Goal: Contribute content: Contribute content

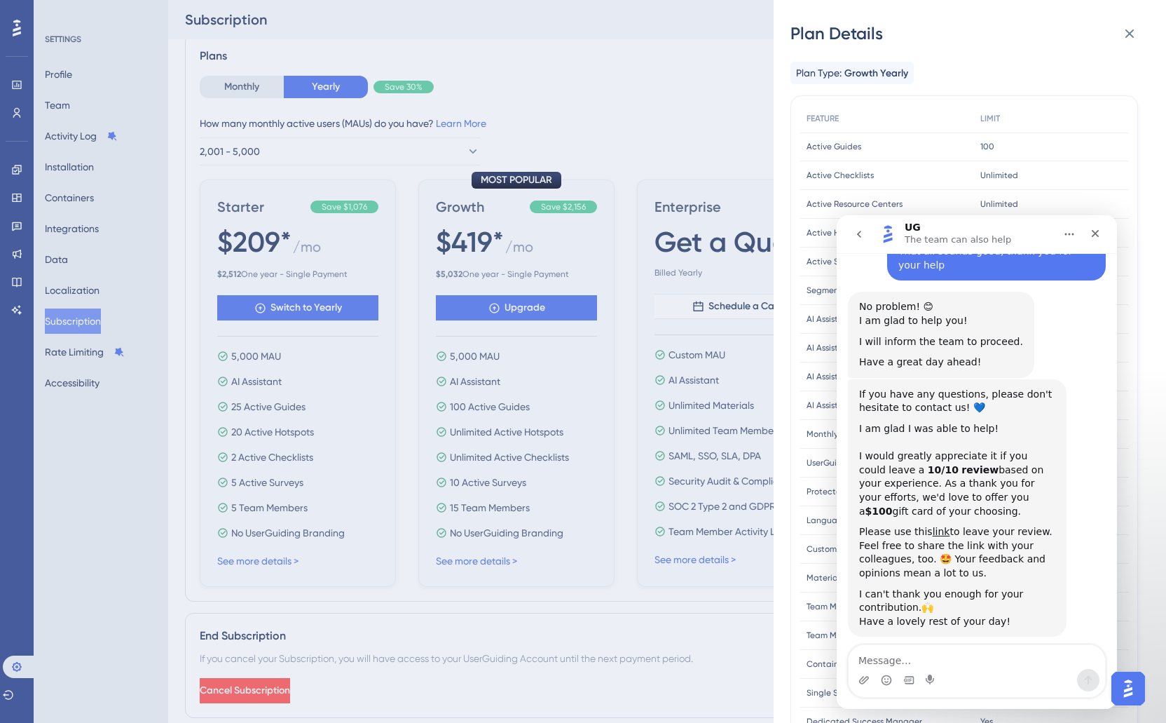
scroll to position [1742, 0]
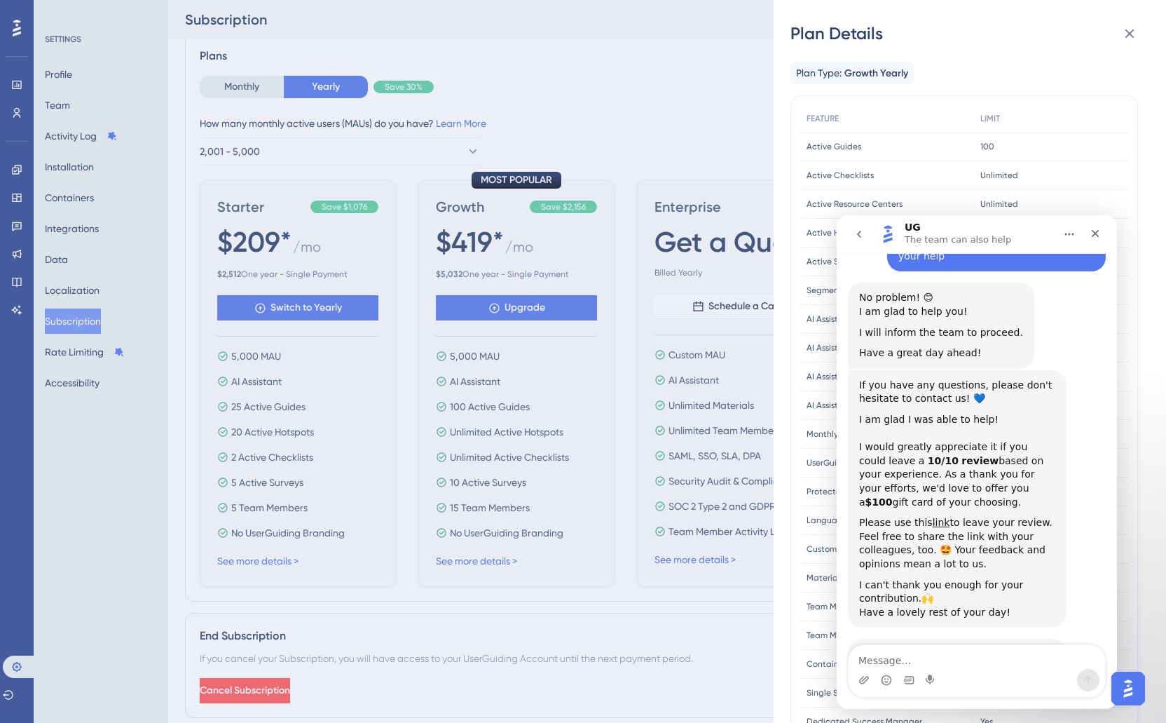
click at [1023, 722] on span "Amazing" at bounding box center [1011, 735] width 25 height 25
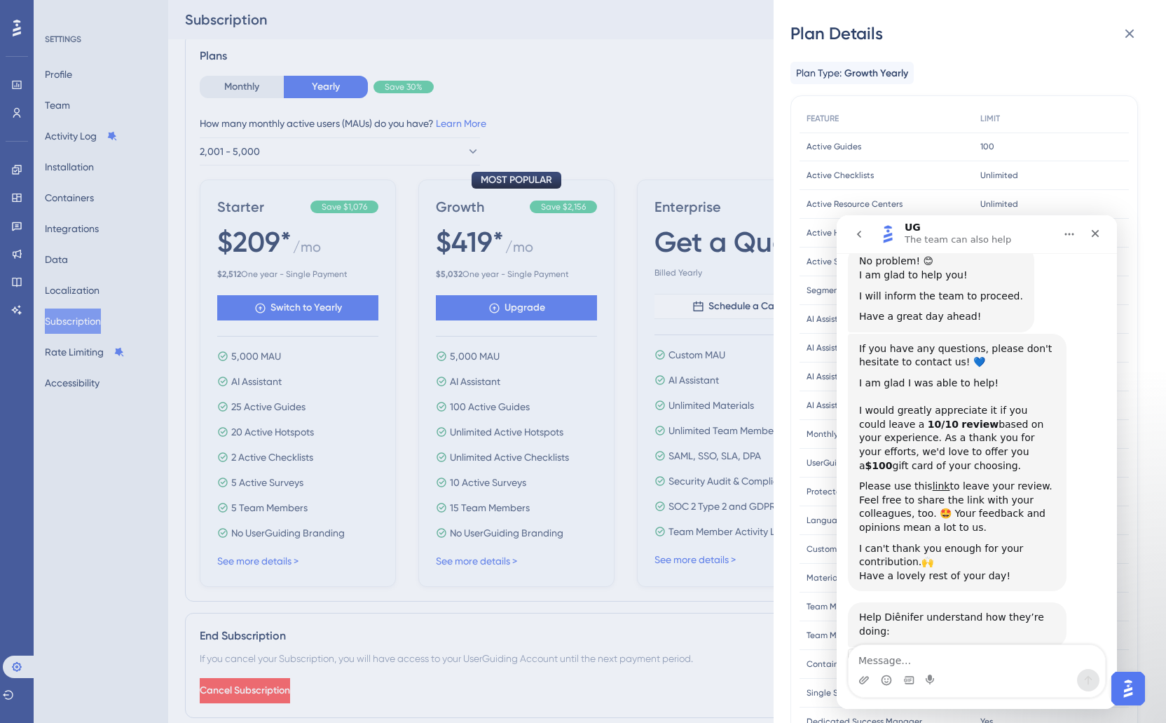
scroll to position [1780, 0]
click at [1101, 243] on div "Close" at bounding box center [1095, 233] width 25 height 25
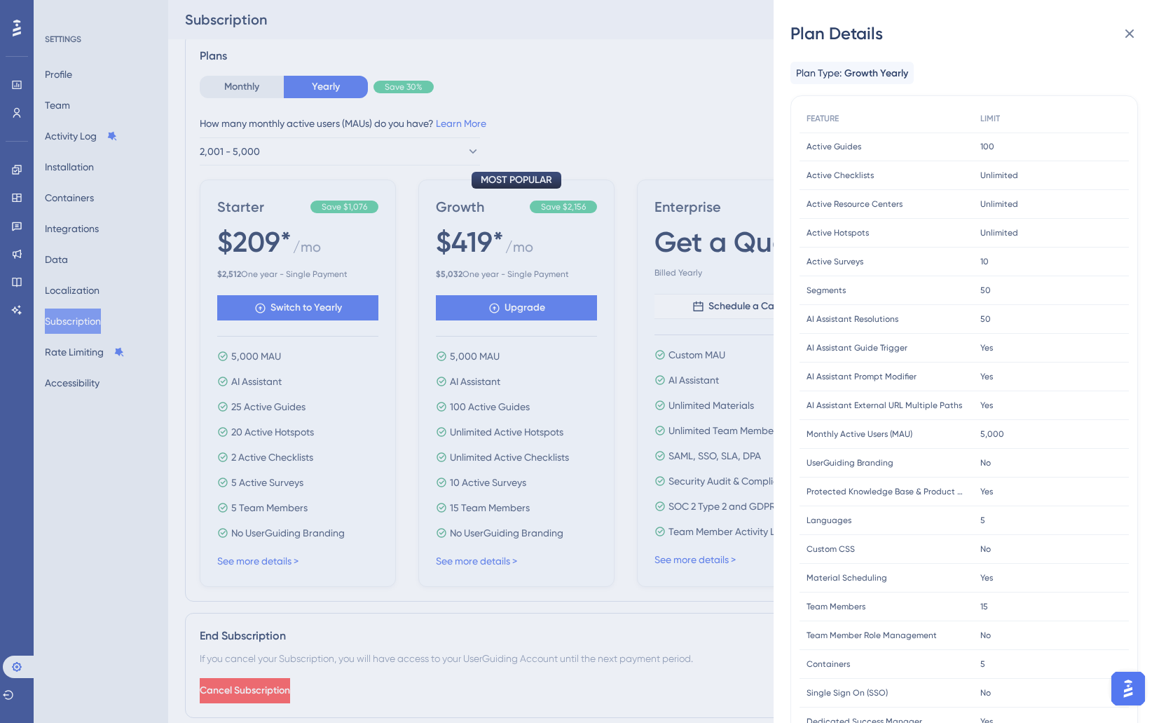
click at [696, 78] on div "Plan Details Plan Type: Growth Yearly FEATURE LIMIT Active Guides Active Guides…" at bounding box center [583, 361] width 1166 height 723
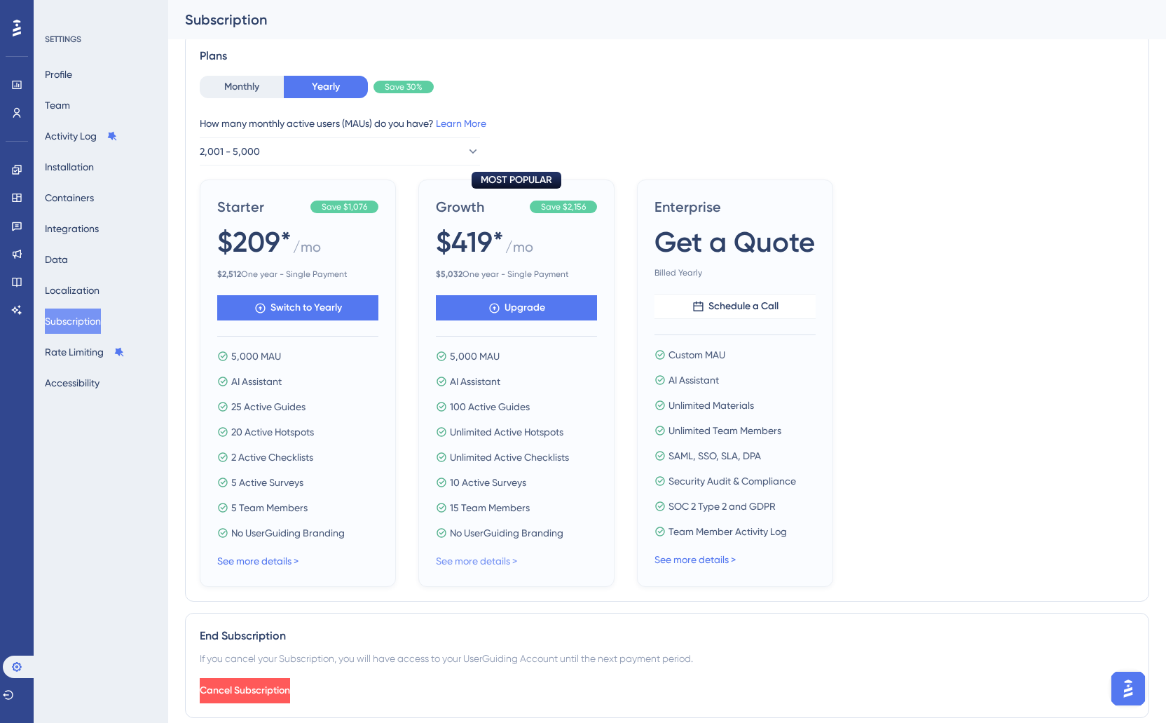
click at [464, 561] on link "See more details >" at bounding box center [476, 560] width 81 height 11
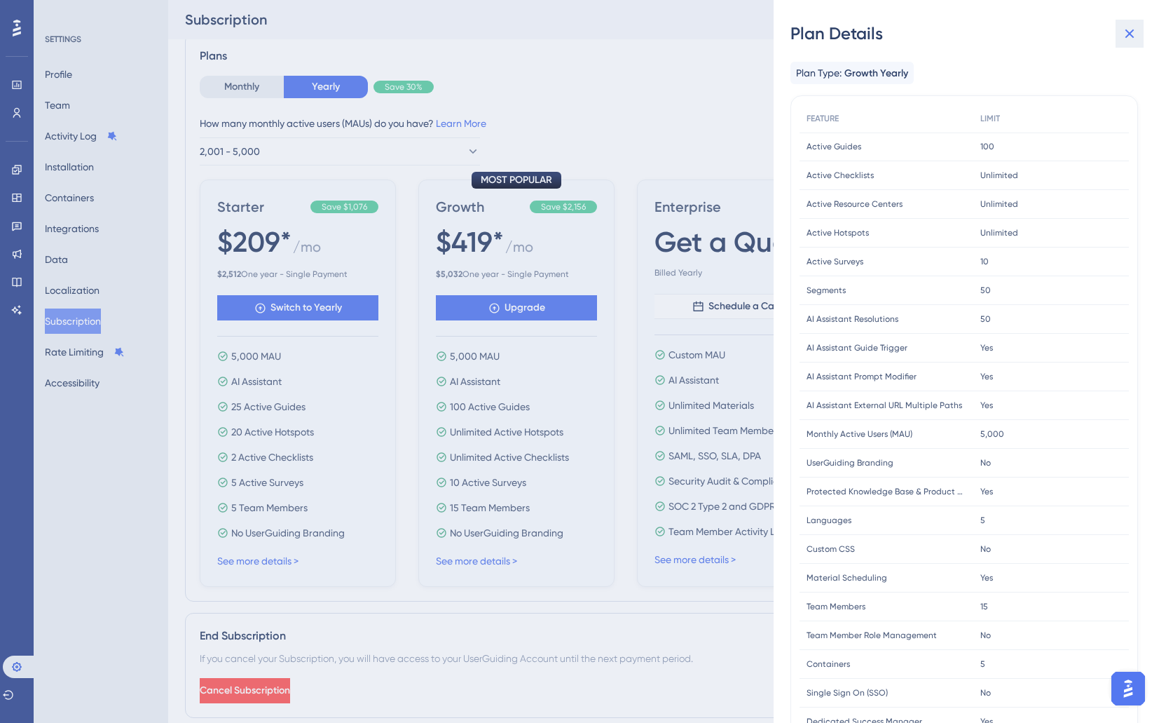
click at [1125, 38] on icon at bounding box center [1129, 33] width 17 height 17
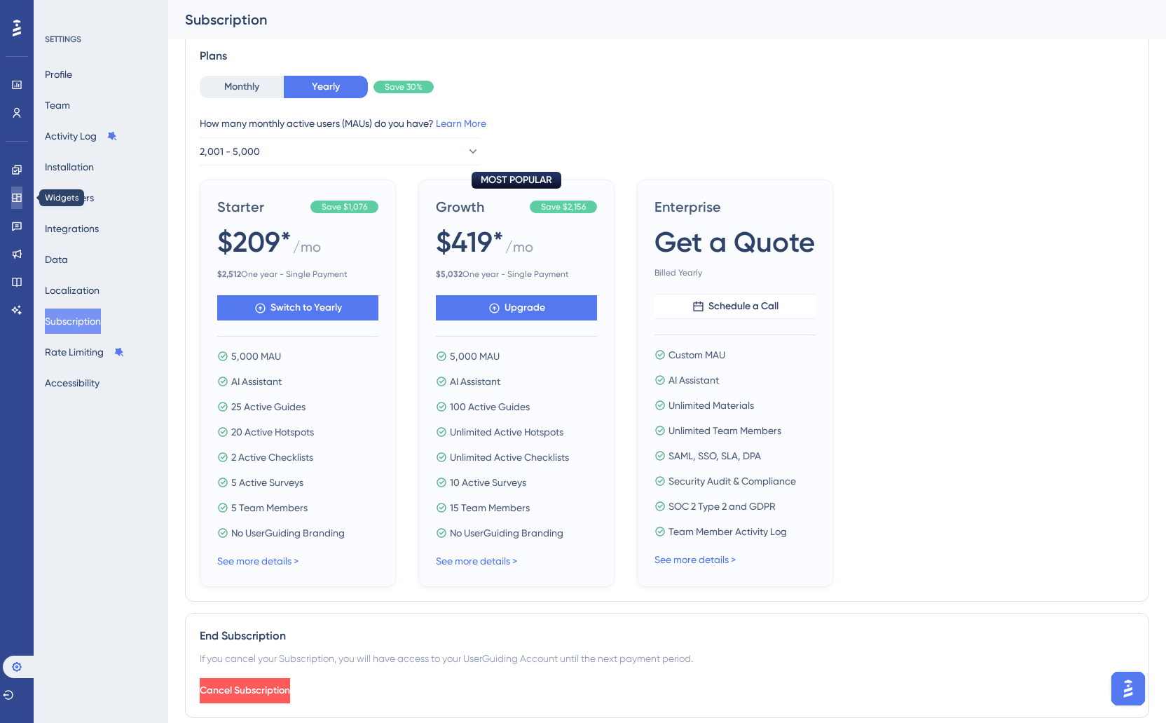
click at [19, 203] on icon at bounding box center [16, 197] width 11 height 11
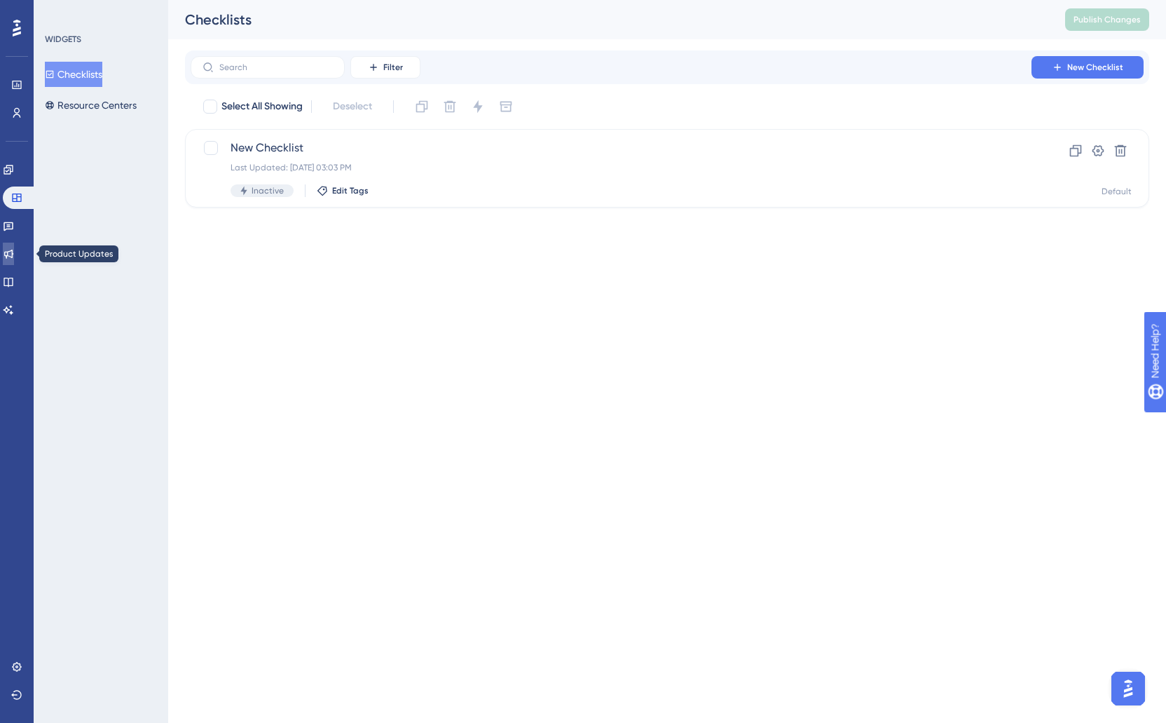
click at [14, 249] on link at bounding box center [8, 253] width 11 height 22
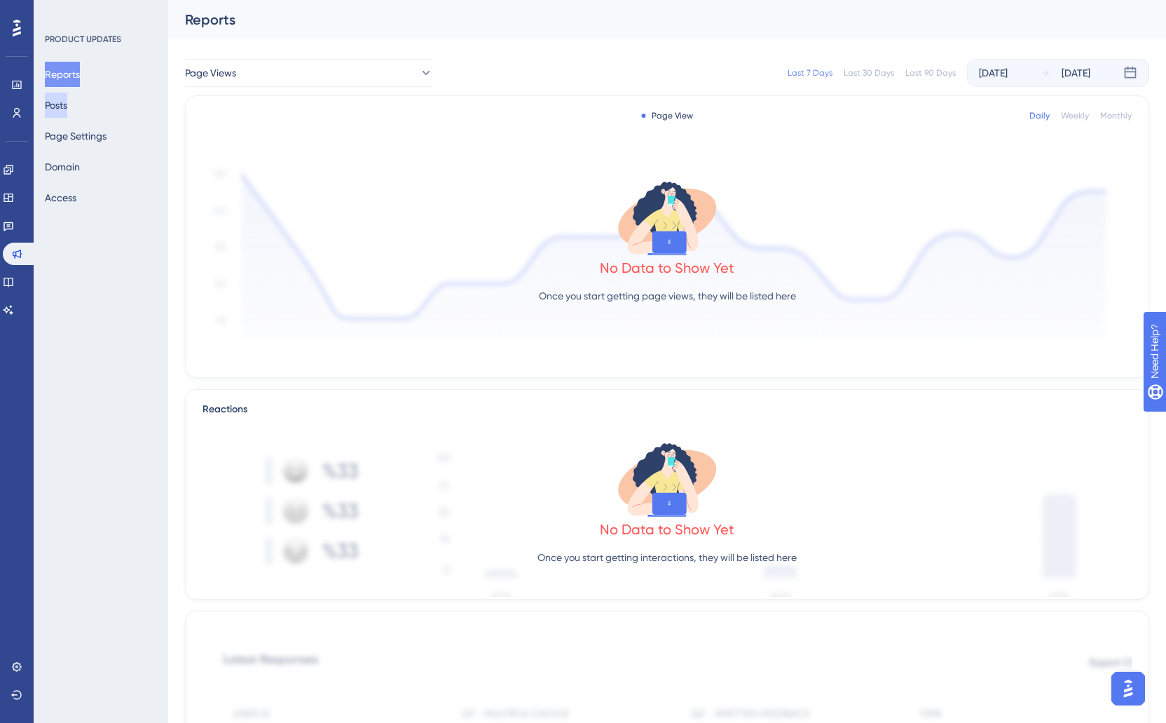
click at [67, 117] on button "Posts" at bounding box center [56, 105] width 22 height 25
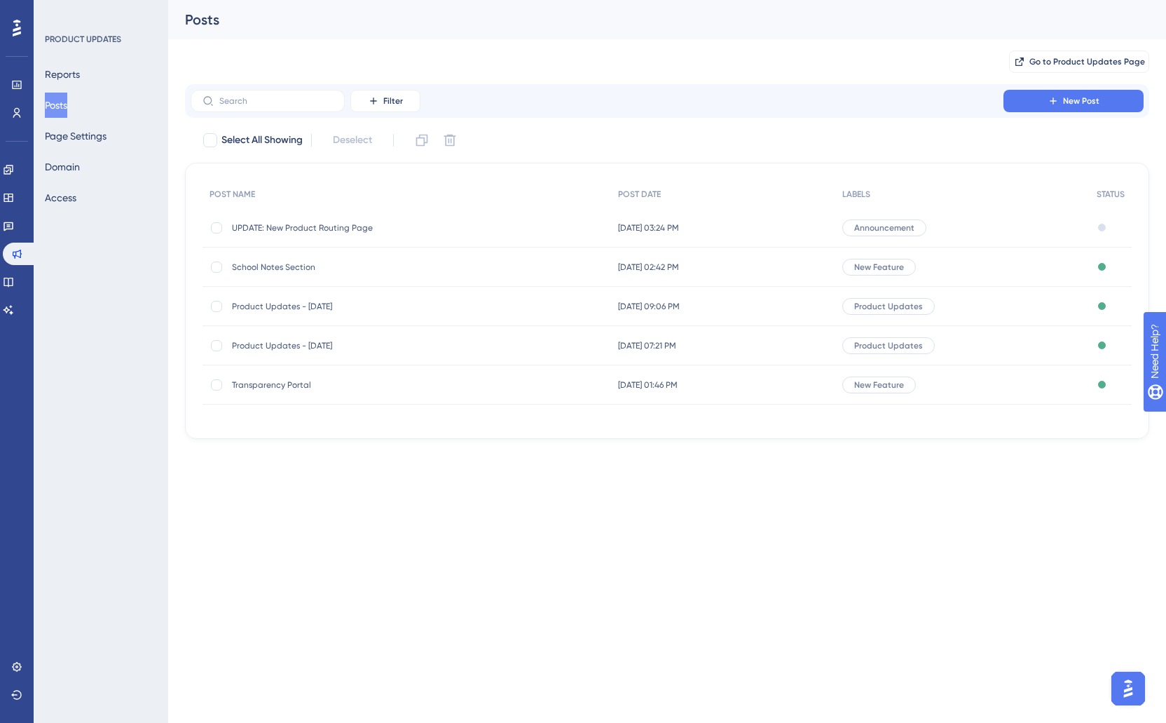
click at [322, 228] on span "UPDATE: New Product Routing Page" at bounding box center [344, 227] width 224 height 11
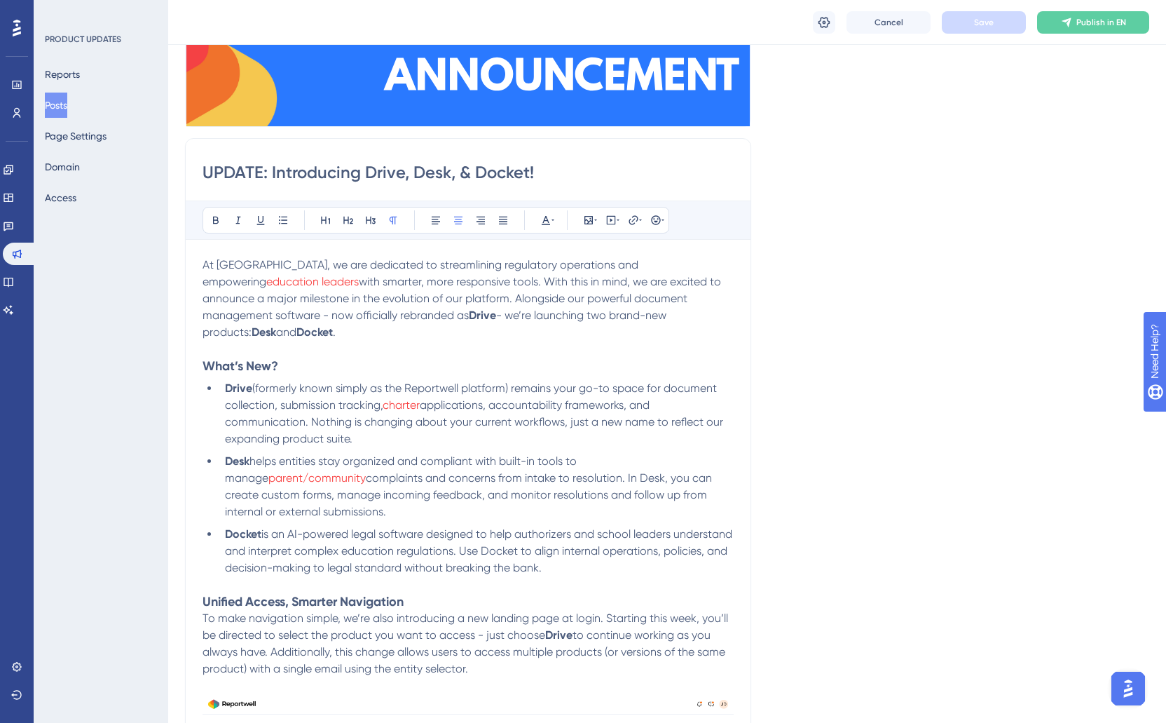
scroll to position [168, 0]
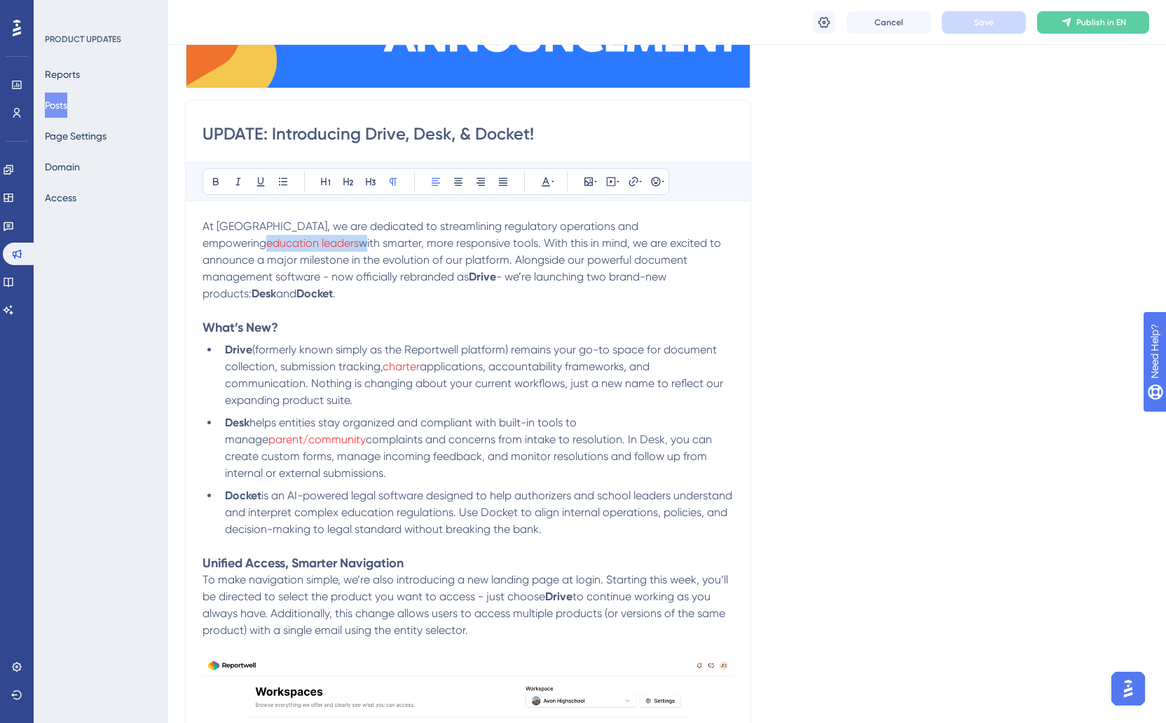
drag, startPoint x: 652, startPoint y: 227, endPoint x: 242, endPoint y: 245, distance: 410.4
click at [242, 245] on p "At [GEOGRAPHIC_DATA], we are dedicated to streamlining regulatory operations an…" at bounding box center [468, 260] width 531 height 84
click at [552, 182] on icon at bounding box center [553, 181] width 3 height 11
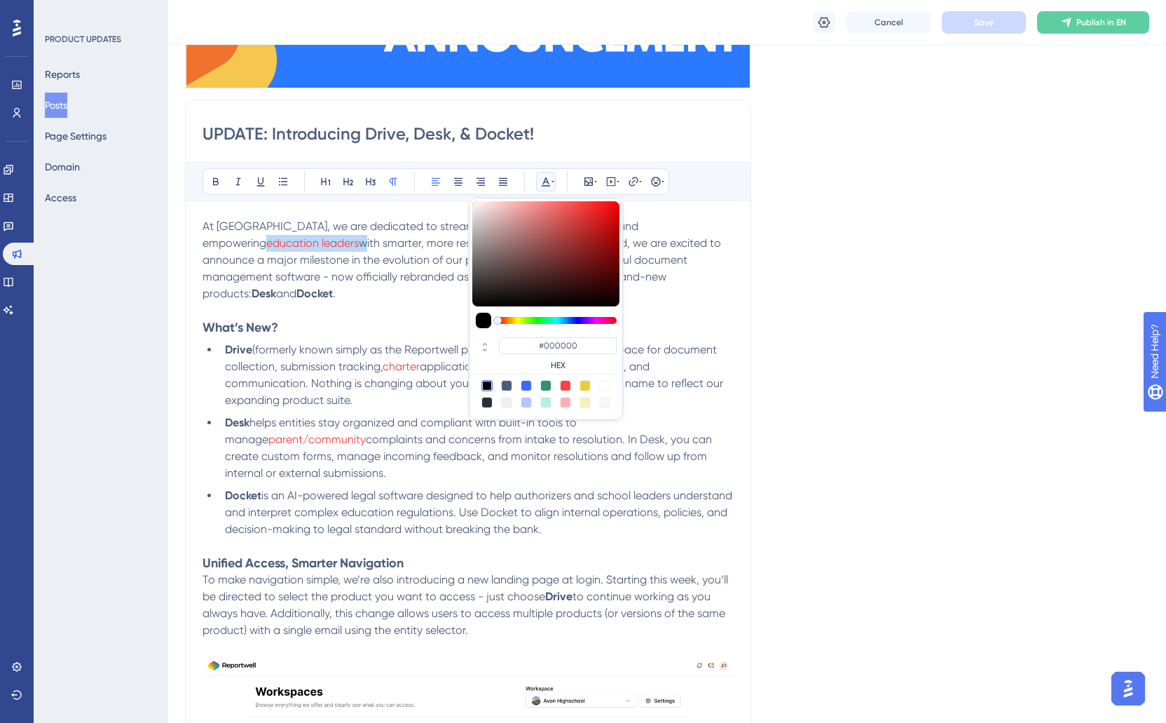
click at [488, 386] on div at bounding box center [486, 385] width 11 height 11
click at [489, 400] on div at bounding box center [486, 402] width 11 height 11
type input "#29303D"
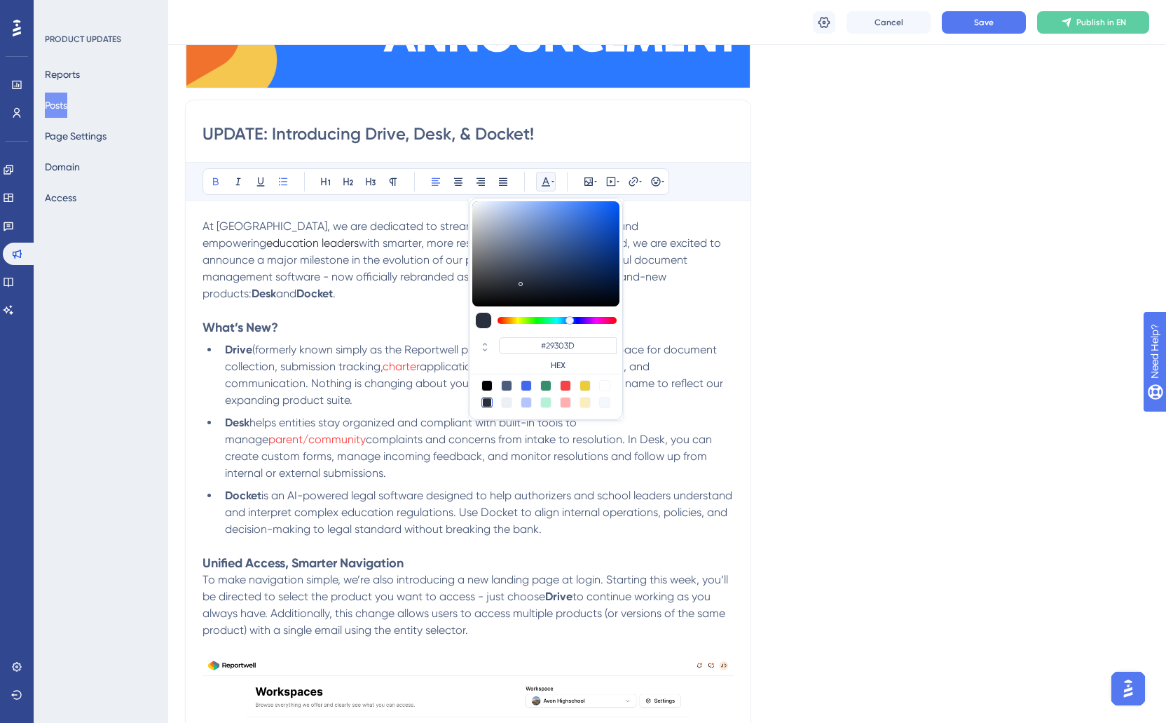
click at [390, 321] on div "At [GEOGRAPHIC_DATA], we are dedicated to streamlining regulatory operations an…" at bounding box center [468, 673] width 531 height 910
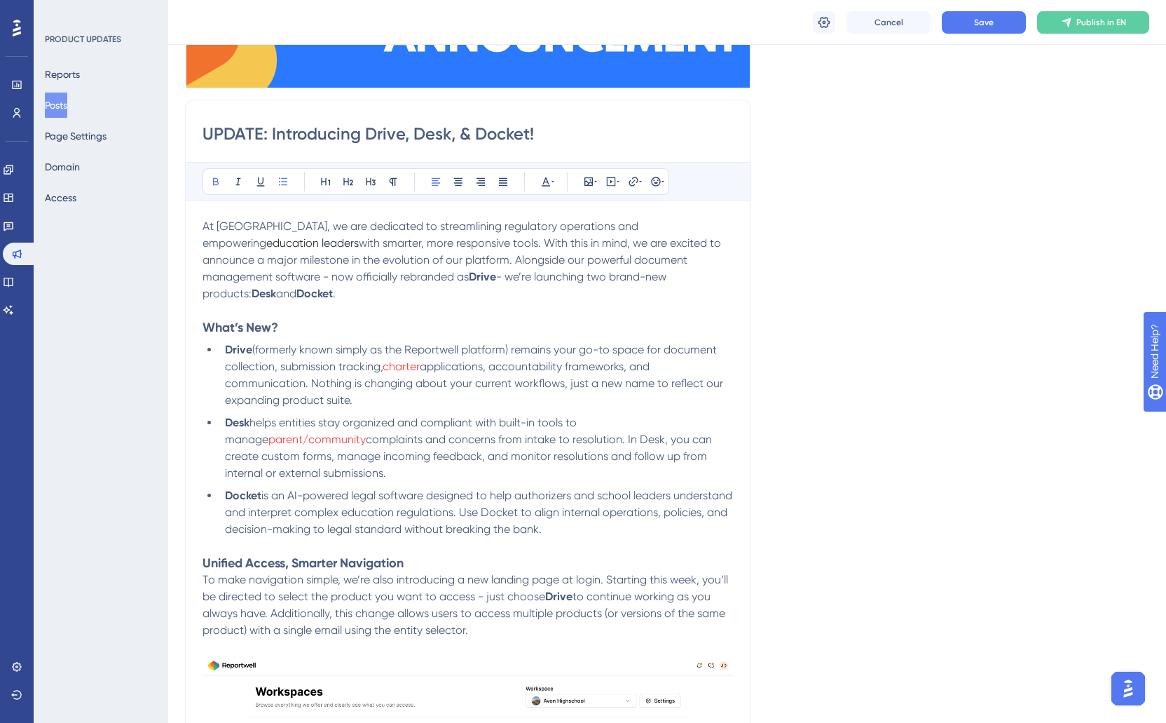
click at [591, 240] on span "with smarter, more responsive tools. With this in mind, we are excited to annou…" at bounding box center [463, 259] width 521 height 47
click at [559, 244] on span "with smarter, more responsive tools. With this in mind, we are excited to annou…" at bounding box center [463, 259] width 521 height 47
click at [533, 242] on span "with smarter, more responsive tools. With this in mind, we are excited to annou…" at bounding box center [463, 259] width 521 height 47
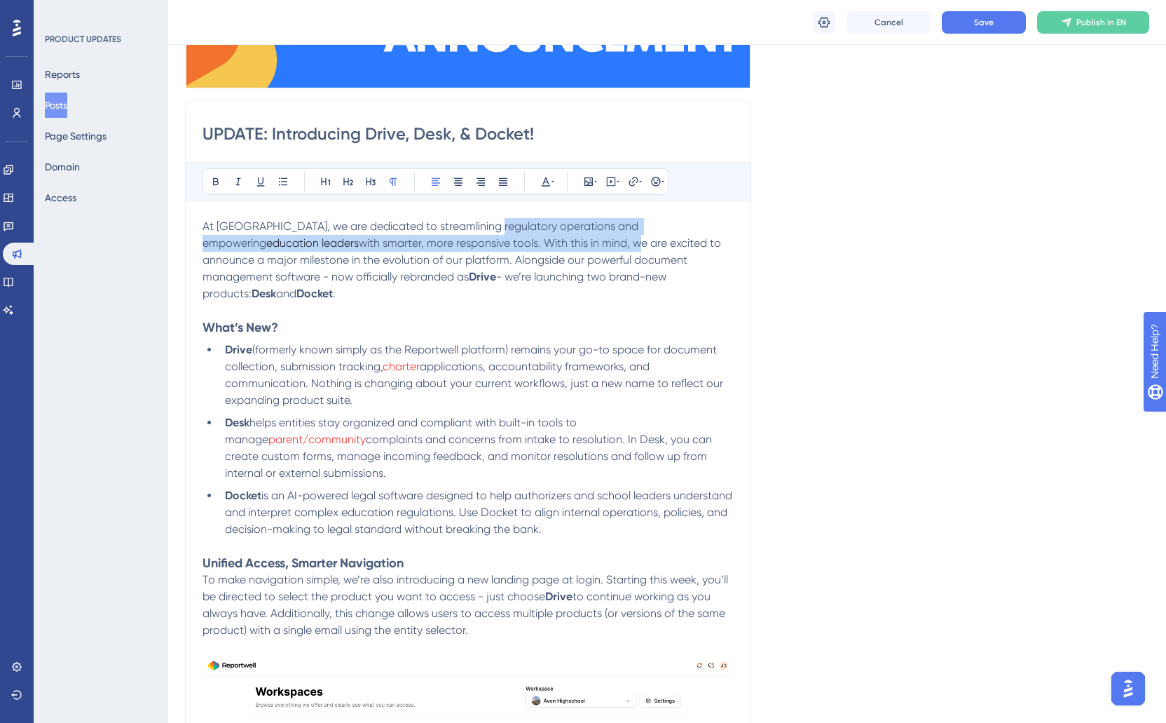
drag, startPoint x: 484, startPoint y: 233, endPoint x: 527, endPoint y: 251, distance: 46.5
click at [527, 251] on p "At [GEOGRAPHIC_DATA], we are dedicated to streamlining regulatory operations an…" at bounding box center [468, 260] width 531 height 84
click at [399, 235] on p "At [GEOGRAPHIC_DATA], we are dedicated to streamlining regulatory operations an…" at bounding box center [468, 260] width 531 height 84
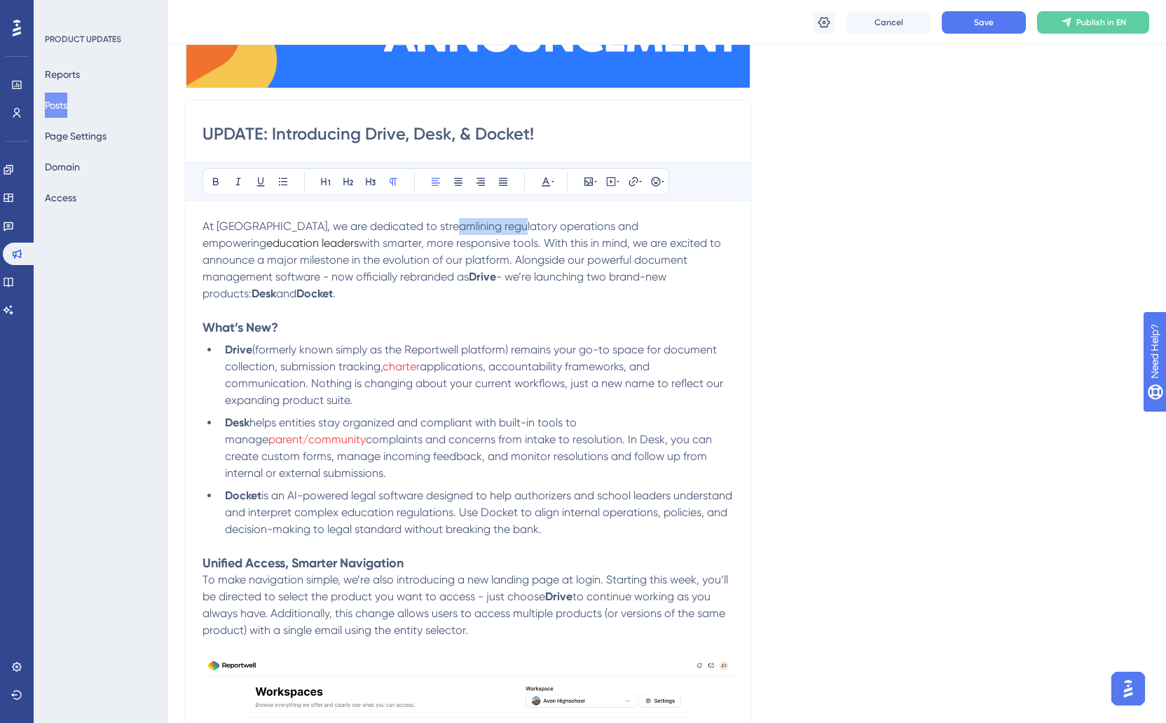
drag, startPoint x: 437, startPoint y: 226, endPoint x: 507, endPoint y: 233, distance: 70.4
click at [507, 233] on p "At [GEOGRAPHIC_DATA], we are dedicated to streamlining regulatory operations an…" at bounding box center [468, 260] width 531 height 84
click at [535, 184] on div "Bold Italic Underline Bullet Point Heading 1 Heading 2 Heading 3 Normal Align L…" at bounding box center [436, 181] width 467 height 27
click at [545, 182] on icon at bounding box center [546, 181] width 8 height 9
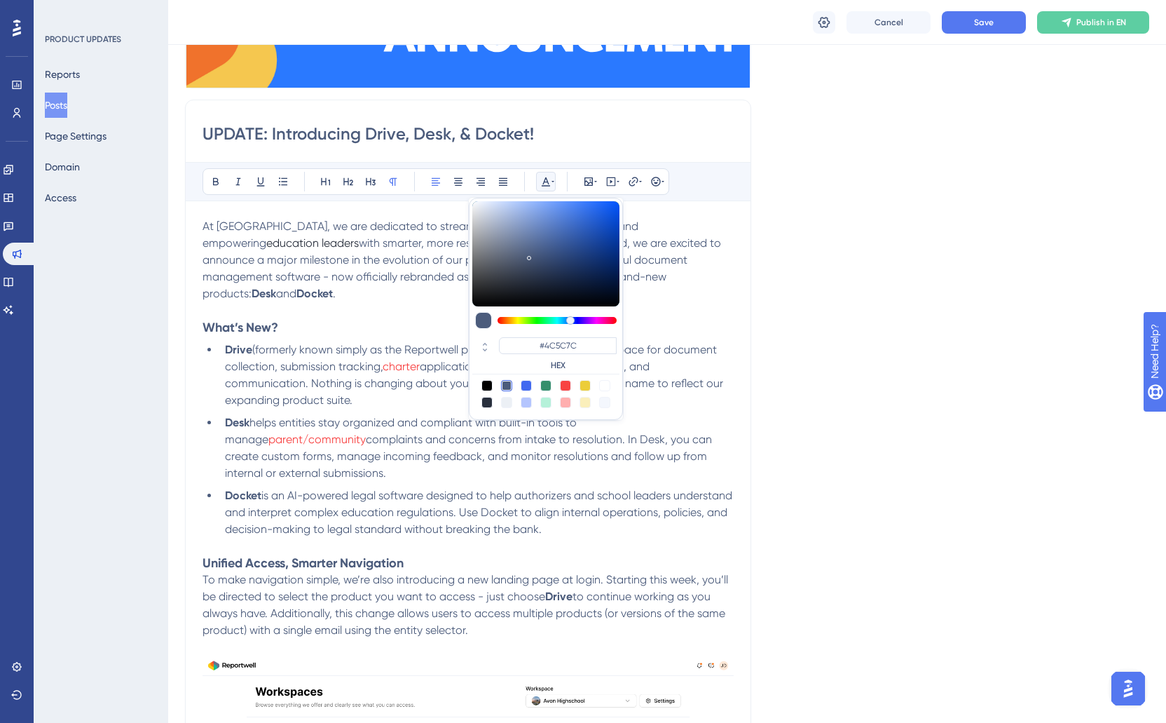
click at [420, 226] on span "At [GEOGRAPHIC_DATA], we are dedicated to streamlining regulatory operations an…" at bounding box center [422, 234] width 439 height 30
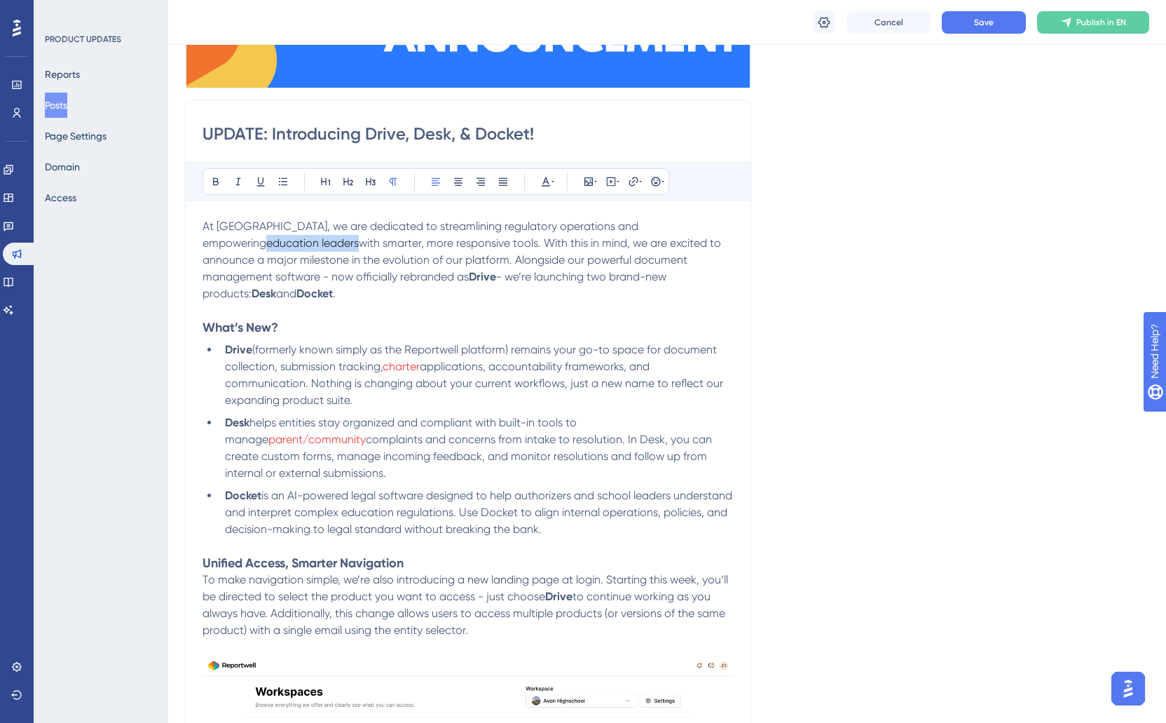
drag, startPoint x: 654, startPoint y: 228, endPoint x: 240, endPoint y: 246, distance: 413.9
click at [266, 246] on span "education leaders" at bounding box center [312, 242] width 93 height 13
click at [546, 179] on icon at bounding box center [546, 181] width 8 height 9
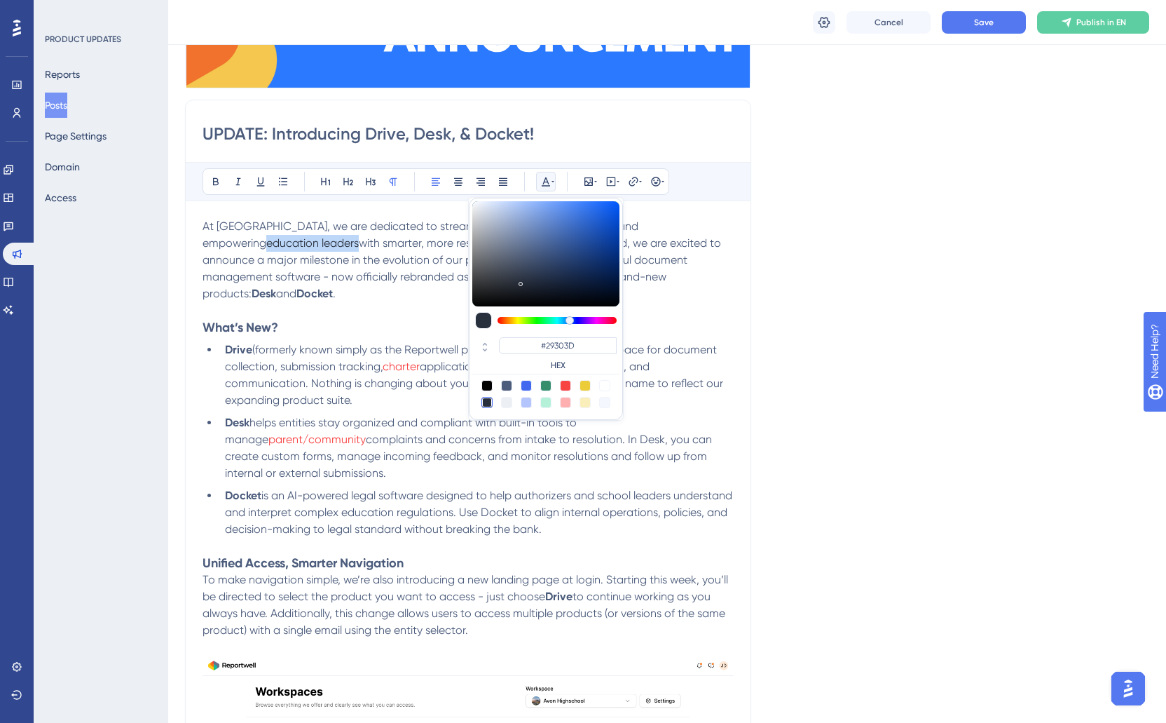
click at [507, 388] on div at bounding box center [506, 385] width 11 height 11
type input "#4C5C7C"
click at [327, 324] on div "At [GEOGRAPHIC_DATA], we are dedicated to streamlining regulatory operations an…" at bounding box center [468, 673] width 531 height 910
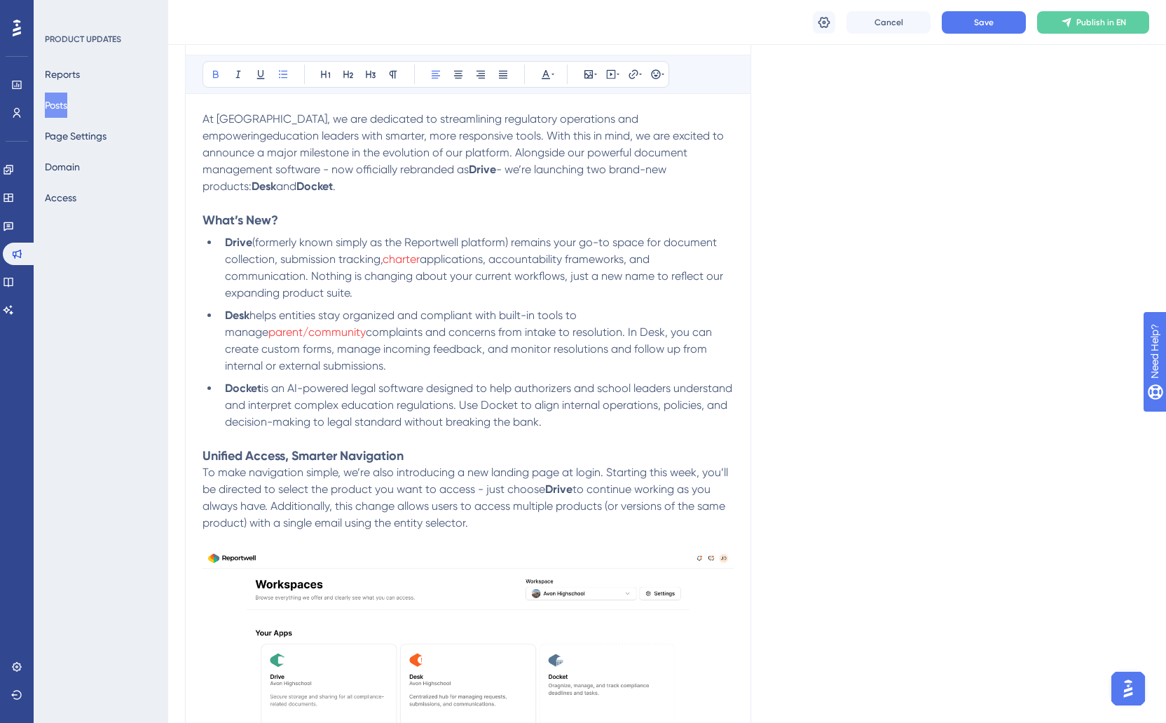
scroll to position [286, 0]
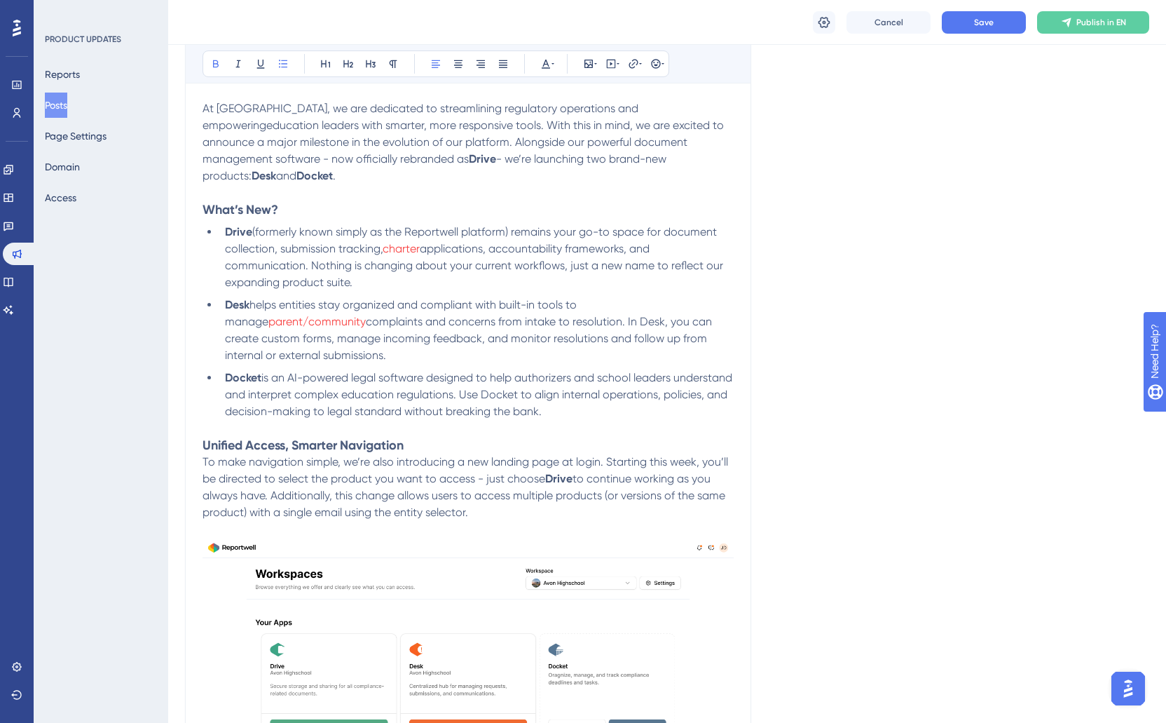
click at [394, 242] on span "charter" at bounding box center [401, 248] width 37 height 13
click at [538, 65] on button at bounding box center [546, 64] width 20 height 20
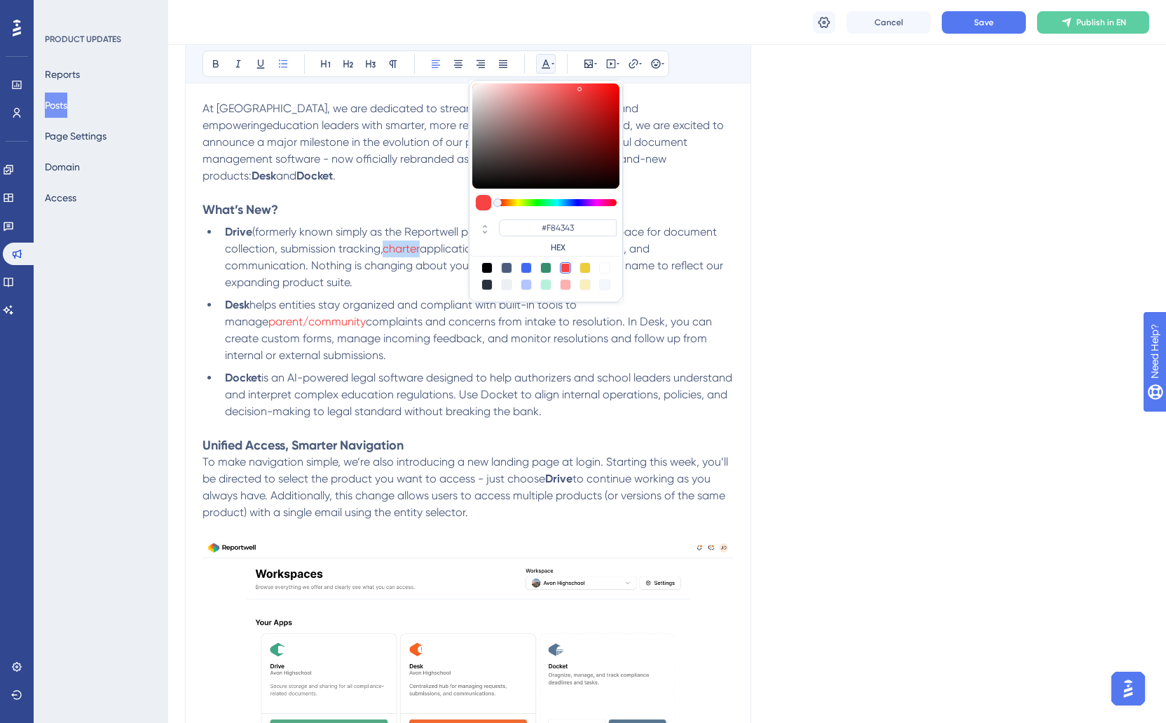
click at [509, 267] on div at bounding box center [506, 267] width 11 height 11
type input "#4C5C7C"
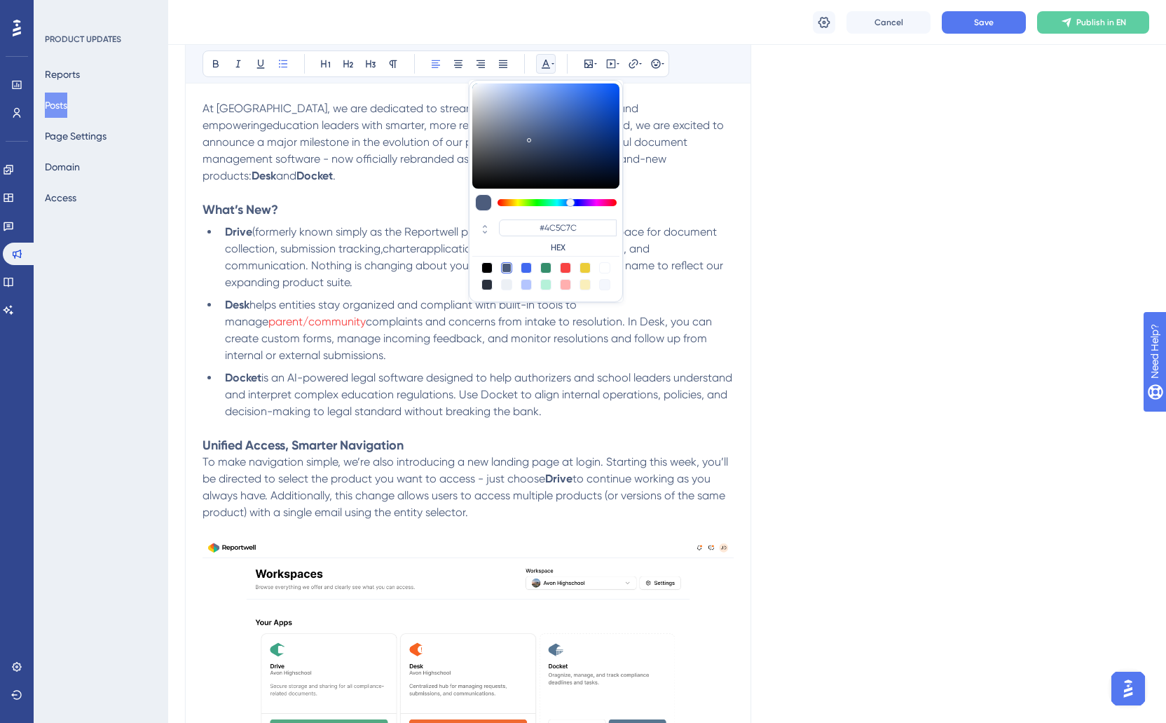
click at [422, 270] on li "Drive (formerly known simply as the Reportwell platform) remains your go-to spa…" at bounding box center [476, 257] width 514 height 67
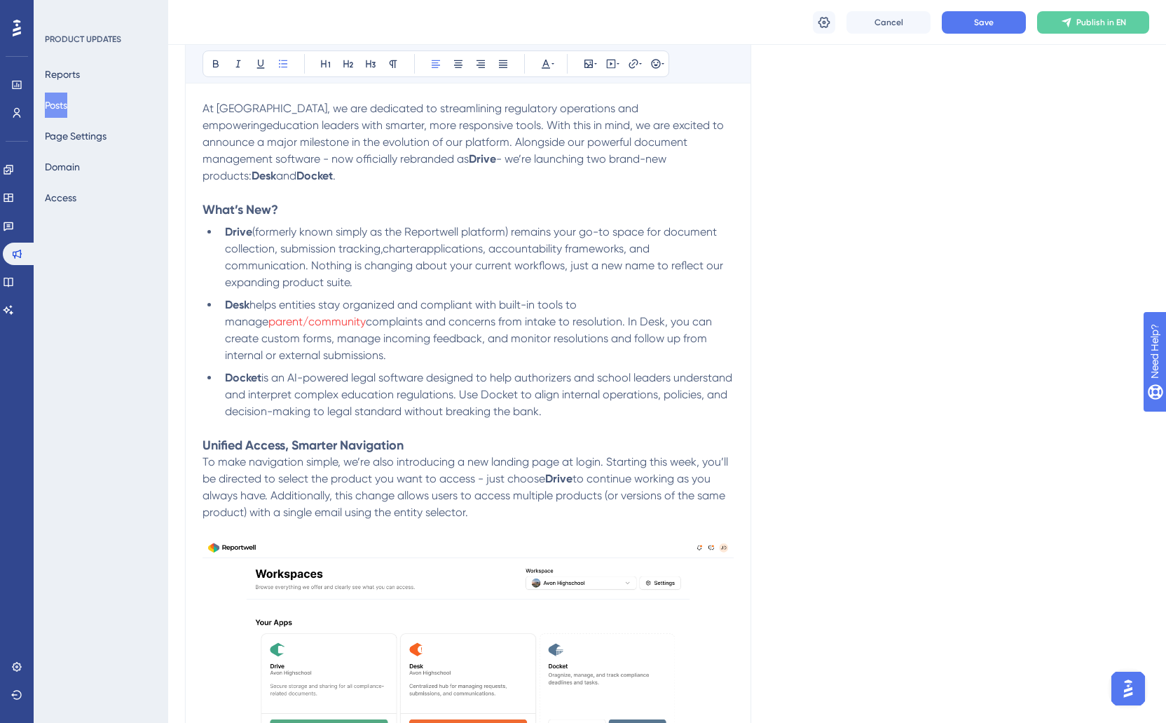
drag, startPoint x: 631, startPoint y: 293, endPoint x: 730, endPoint y: 289, distance: 98.9
click at [366, 315] on span "parent/community" at bounding box center [316, 321] width 97 height 13
click at [549, 70] on button at bounding box center [546, 64] width 20 height 20
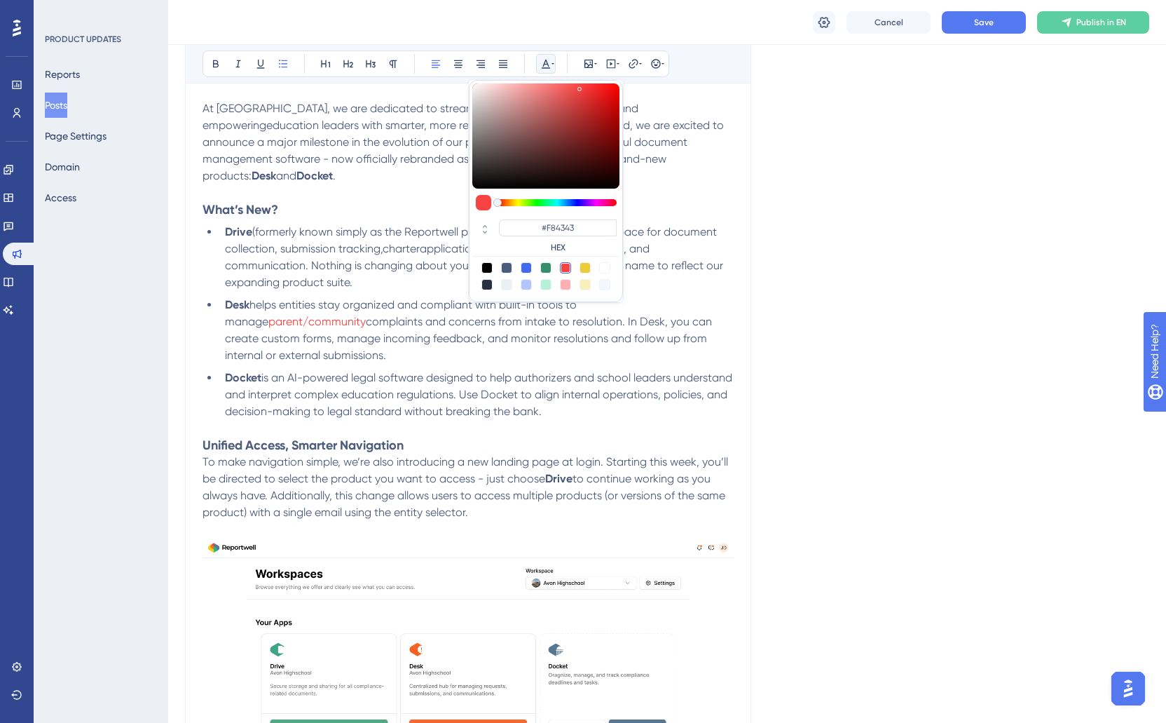
click at [505, 266] on div at bounding box center [506, 267] width 11 height 11
type input "#4C5C7C"
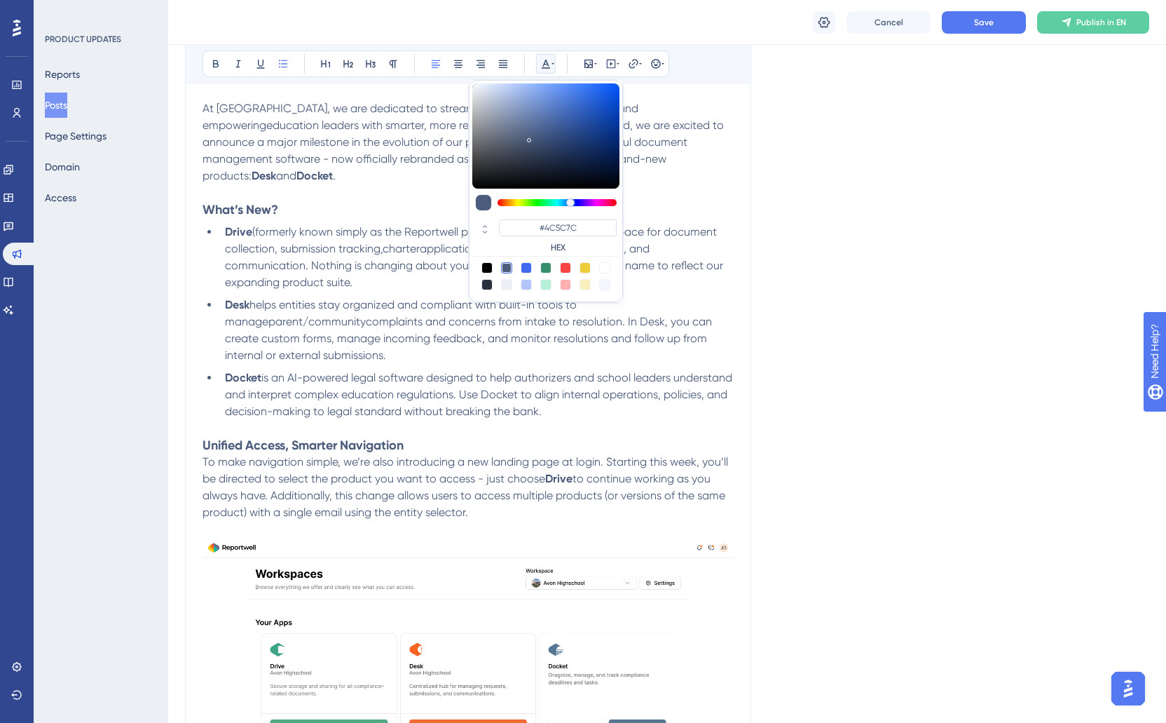
drag, startPoint x: 347, startPoint y: 279, endPoint x: 391, endPoint y: 307, distance: 52.3
click at [348, 280] on ul "Drive (formerly known simply as the Reportwell platform) remains your go-to spa…" at bounding box center [468, 322] width 531 height 196
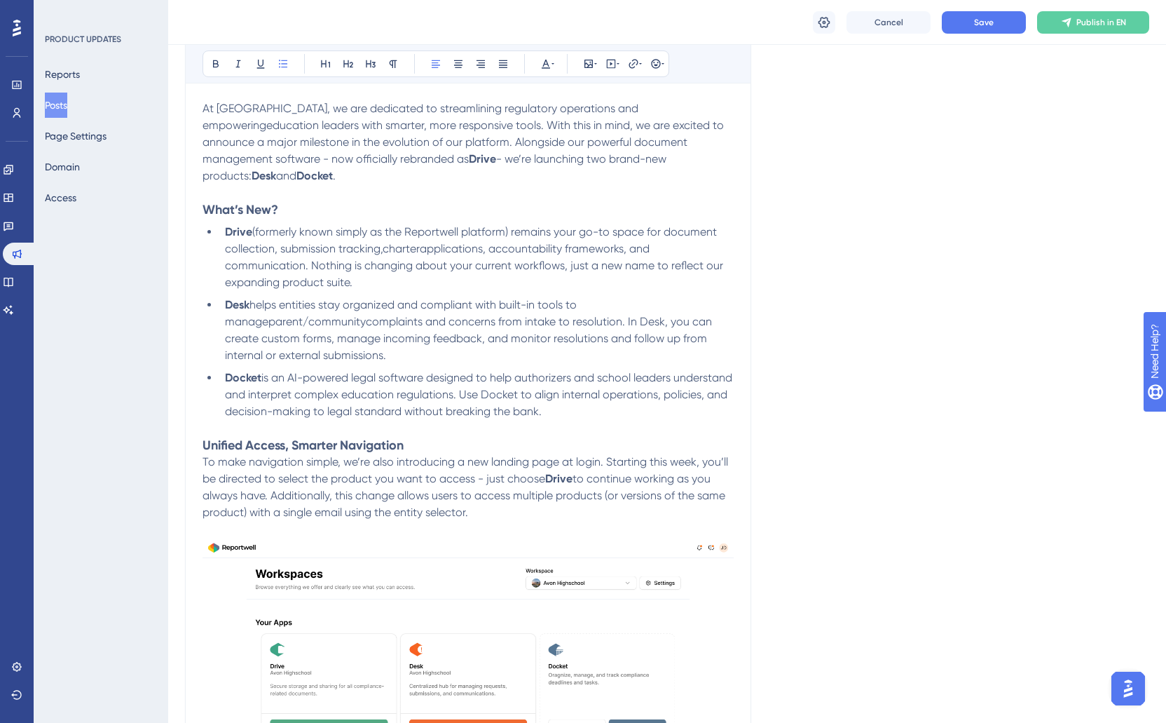
click at [418, 315] on span "complaints and concerns from intake to resolution. In Desk, you can create cust…" at bounding box center [470, 338] width 490 height 47
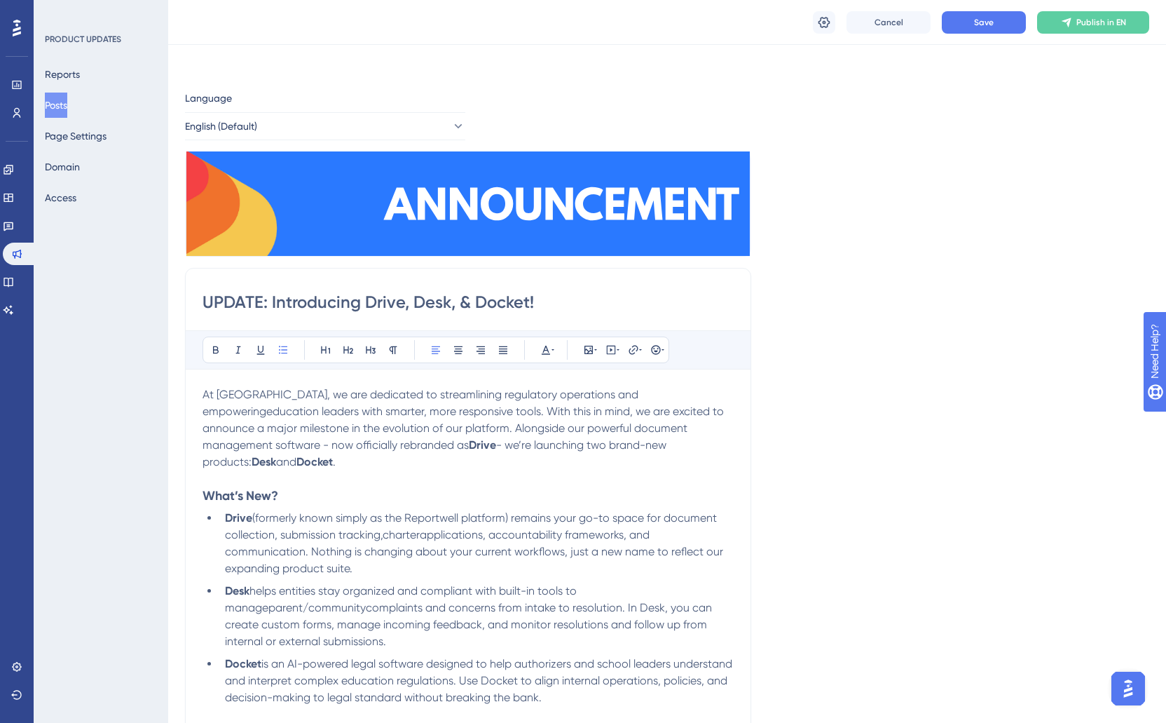
scroll to position [280, 0]
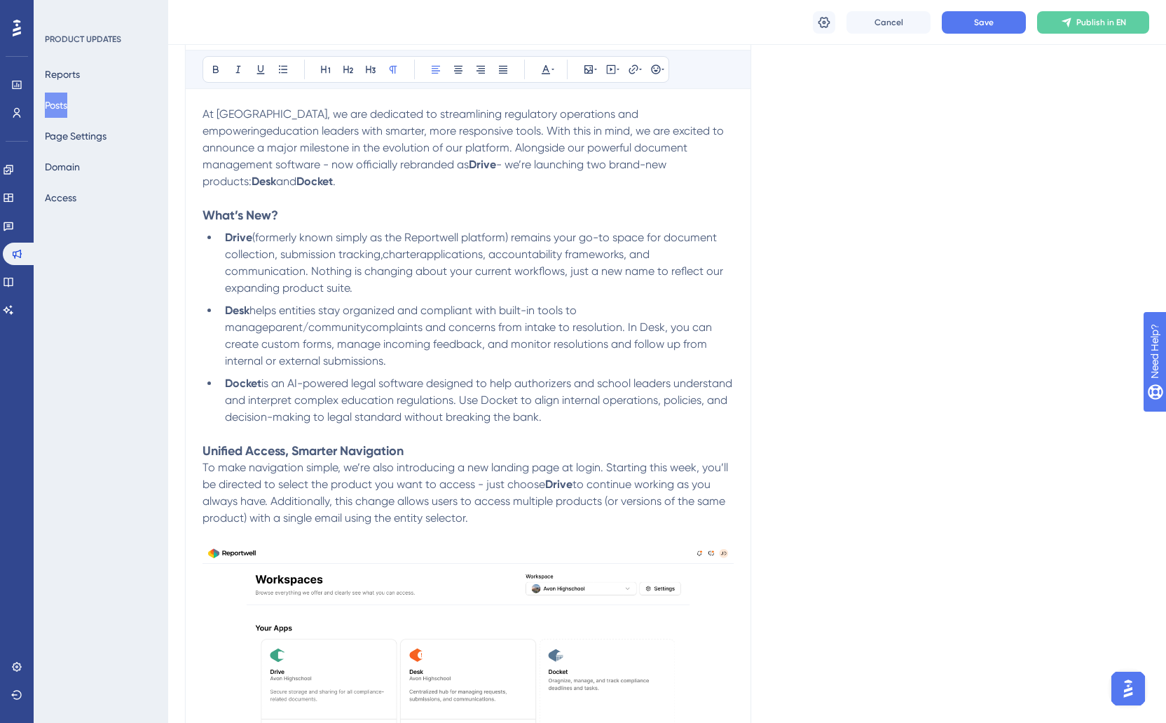
drag, startPoint x: 205, startPoint y: 114, endPoint x: 481, endPoint y: 228, distance: 299.2
click at [533, 488] on div "At [GEOGRAPHIC_DATA], we are dedicated to streamlining regulatory operations an…" at bounding box center [468, 561] width 531 height 910
click at [543, 64] on icon at bounding box center [545, 69] width 11 height 11
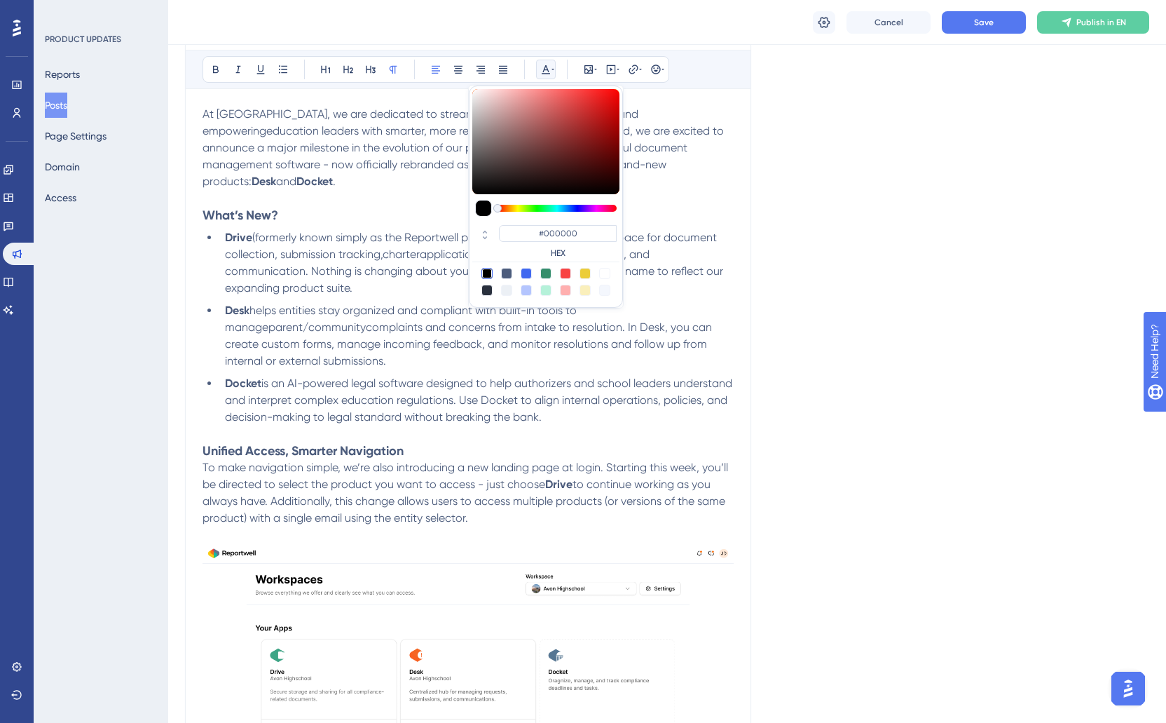
click at [484, 292] on div at bounding box center [486, 290] width 11 height 11
type input "#29303D"
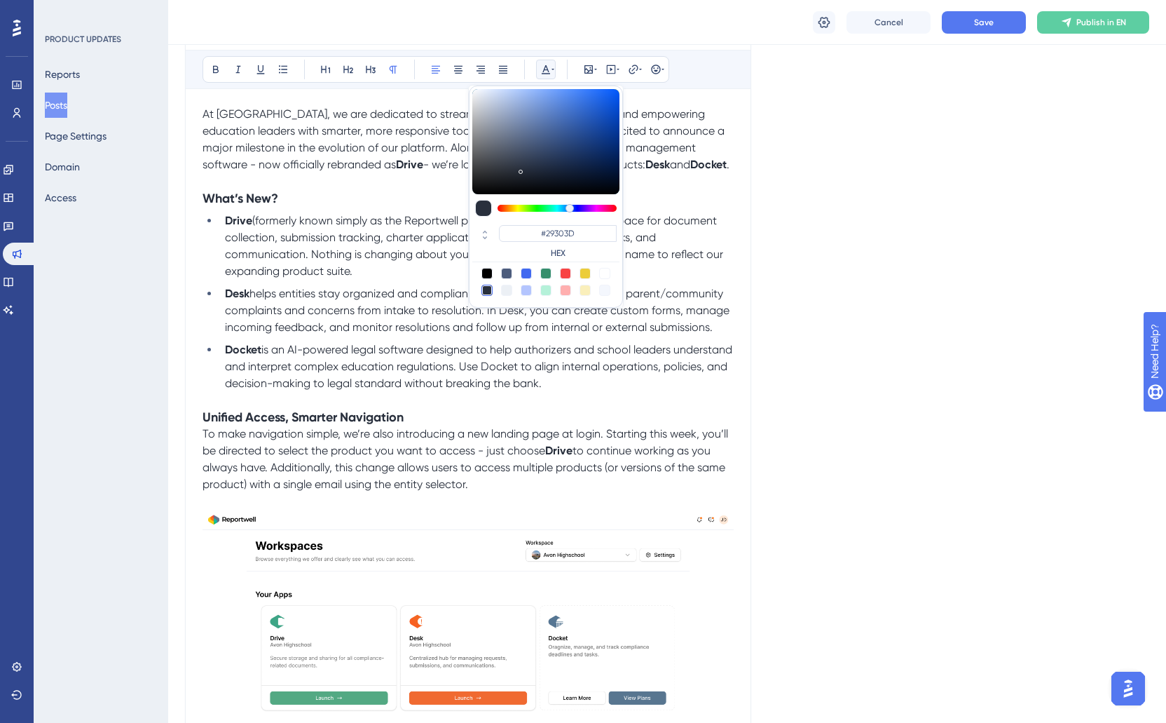
click at [327, 338] on ul "Drive (formerly known simply as the Reportwell platform) remains your go-to spa…" at bounding box center [468, 301] width 531 height 179
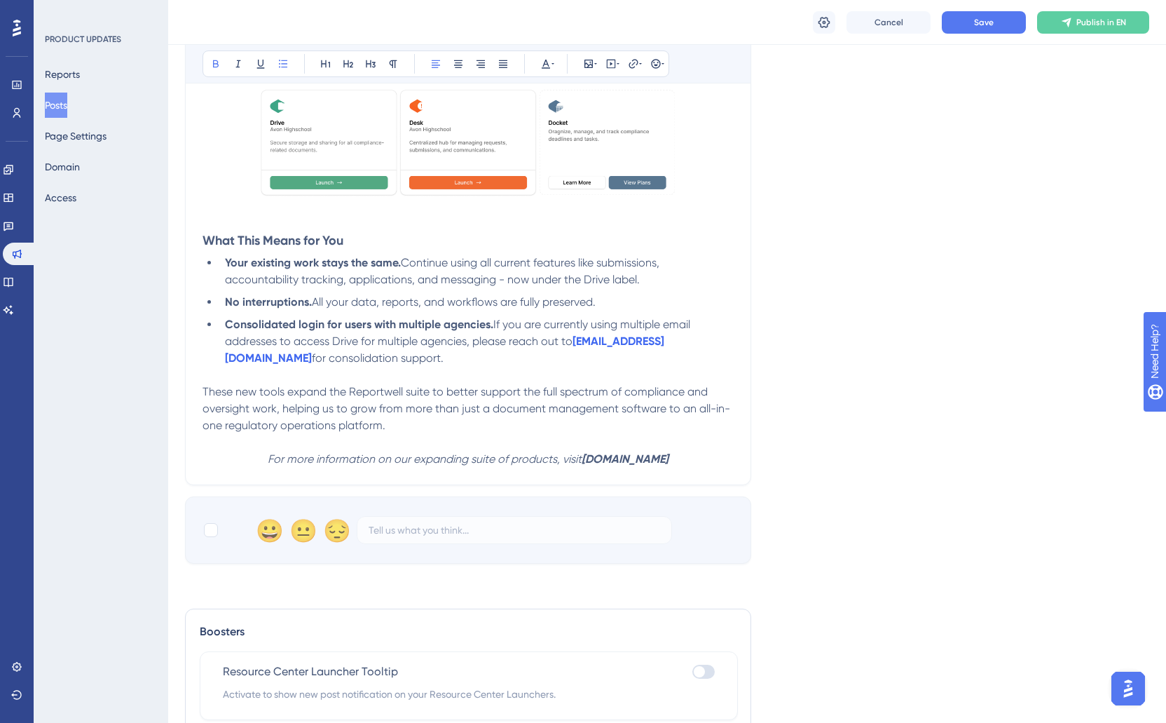
scroll to position [835, 0]
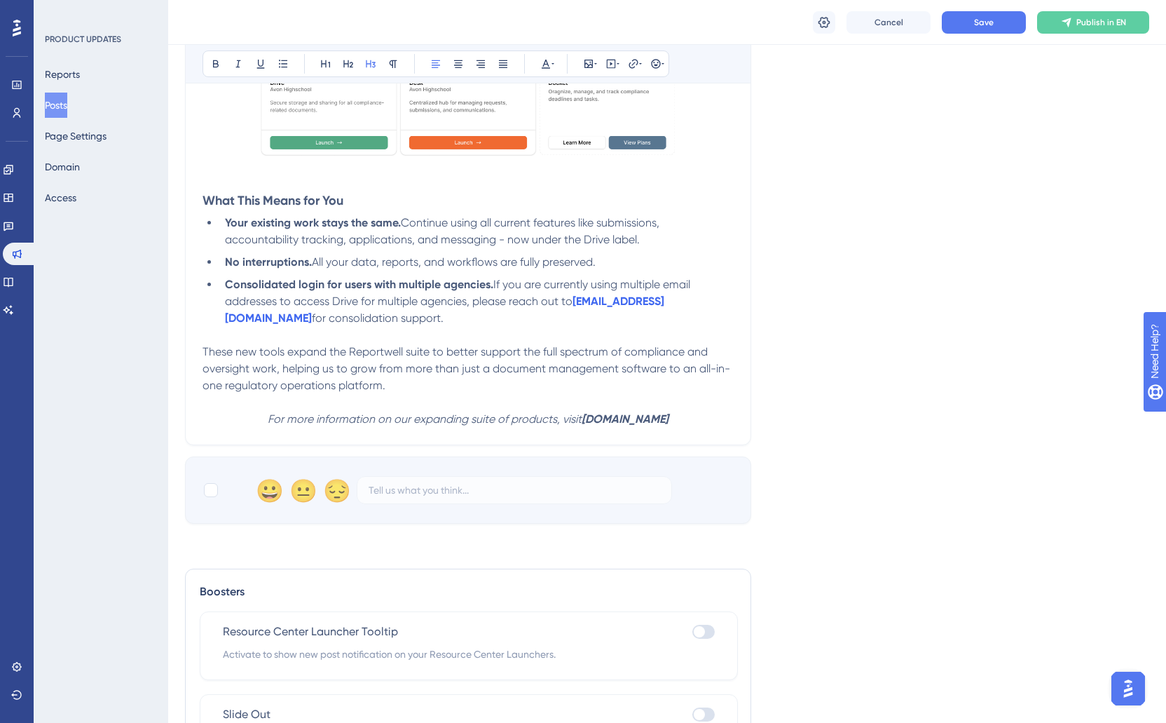
drag, startPoint x: 203, startPoint y: 203, endPoint x: 570, endPoint y: 298, distance: 380.1
click at [547, 62] on icon at bounding box center [546, 64] width 8 height 9
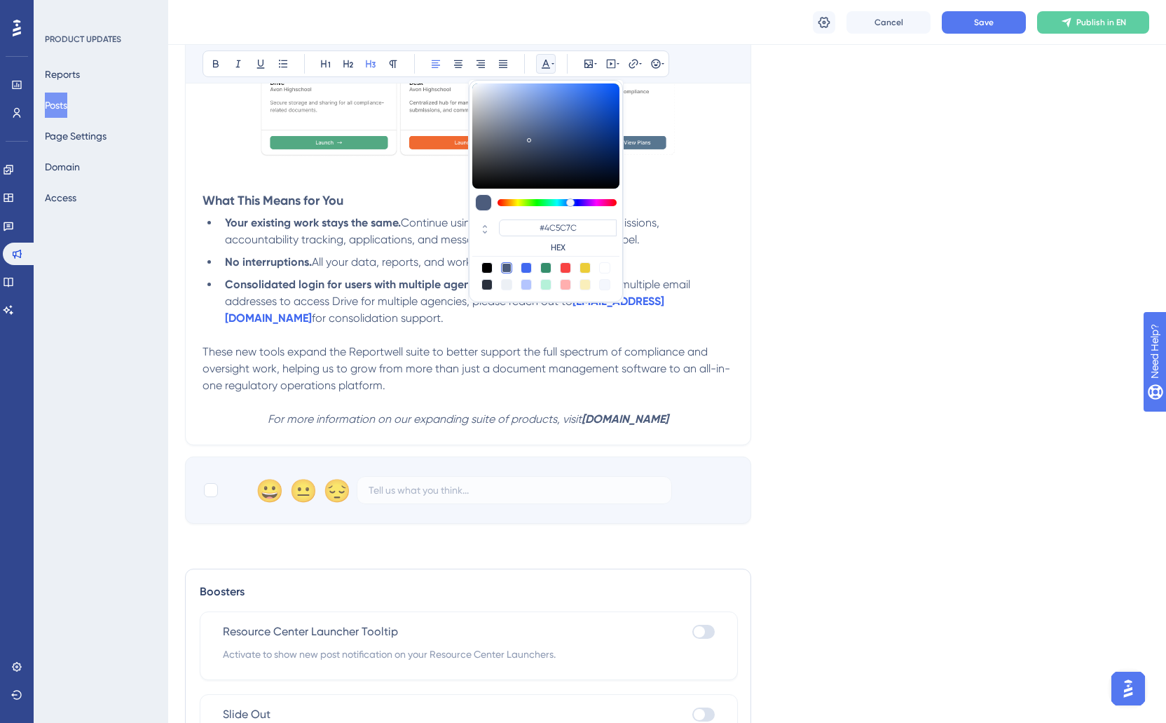
click at [486, 283] on div at bounding box center [486, 284] width 11 height 11
type input "#29303D"
drag, startPoint x: 624, startPoint y: 303, endPoint x: 633, endPoint y: 303, distance: 9.1
click at [624, 303] on strong "[EMAIL_ADDRESS][DOMAIN_NAME]" at bounding box center [446, 309] width 442 height 30
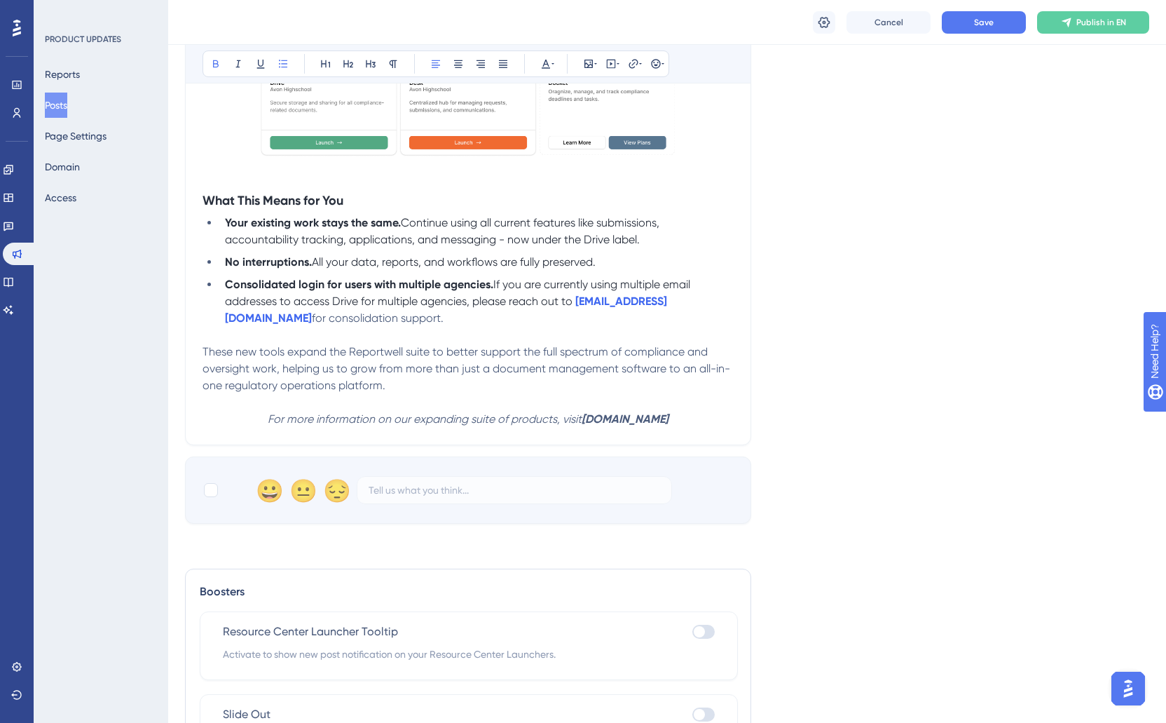
click at [639, 303] on strong "[EMAIL_ADDRESS][DOMAIN_NAME]" at bounding box center [446, 309] width 442 height 30
drag, startPoint x: 694, startPoint y: 306, endPoint x: 663, endPoint y: 341, distance: 47.7
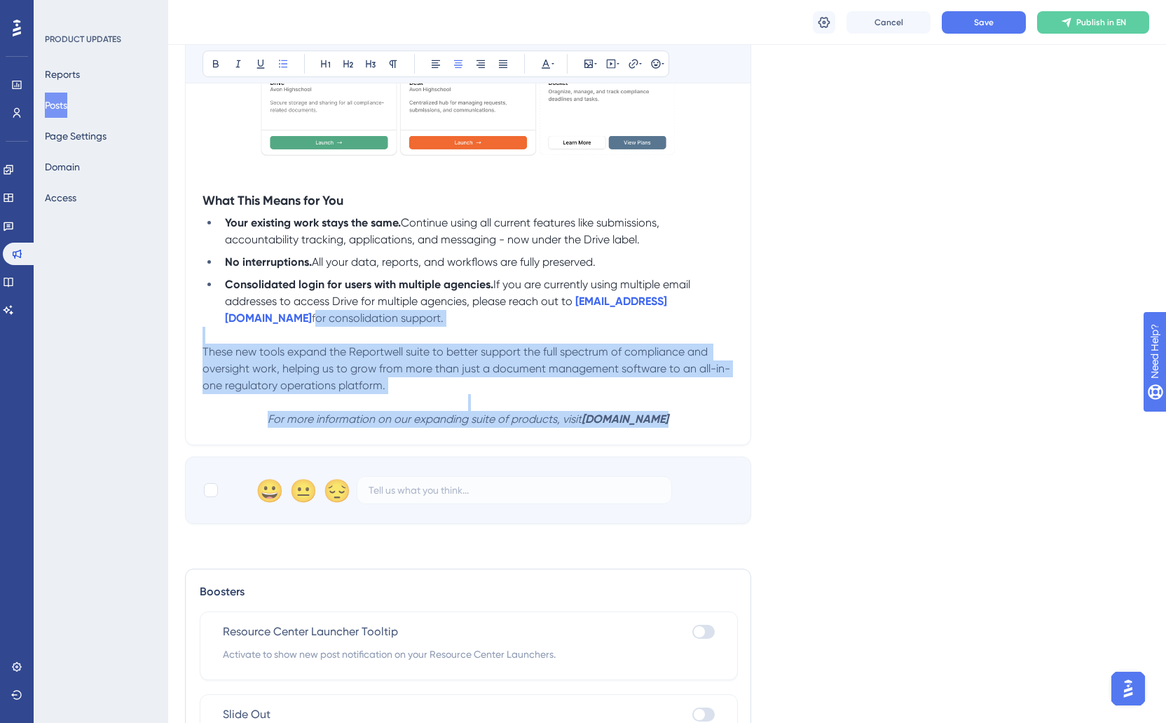
drag, startPoint x: 693, startPoint y: 303, endPoint x: 695, endPoint y: 420, distance: 117.1
drag, startPoint x: 549, startPoint y: 66, endPoint x: 554, endPoint y: 74, distance: 9.1
click at [549, 66] on icon at bounding box center [545, 63] width 11 height 11
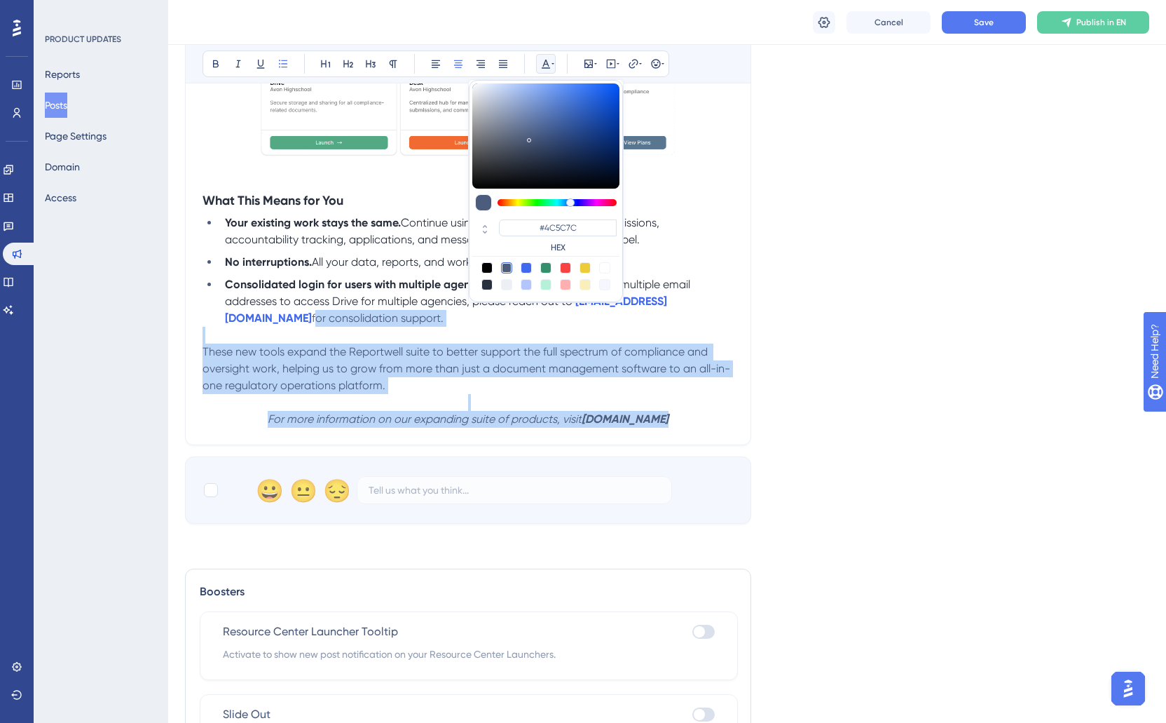
click at [487, 288] on div at bounding box center [486, 284] width 11 height 11
type input "#29303D"
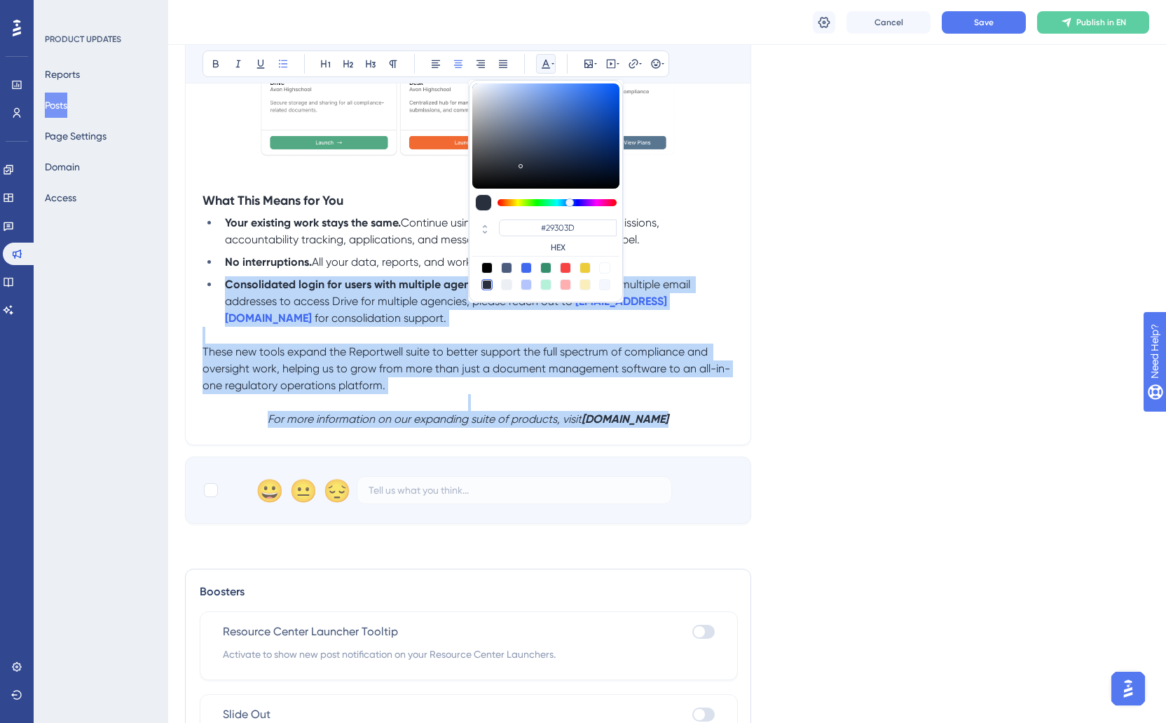
click at [438, 331] on p at bounding box center [468, 335] width 531 height 17
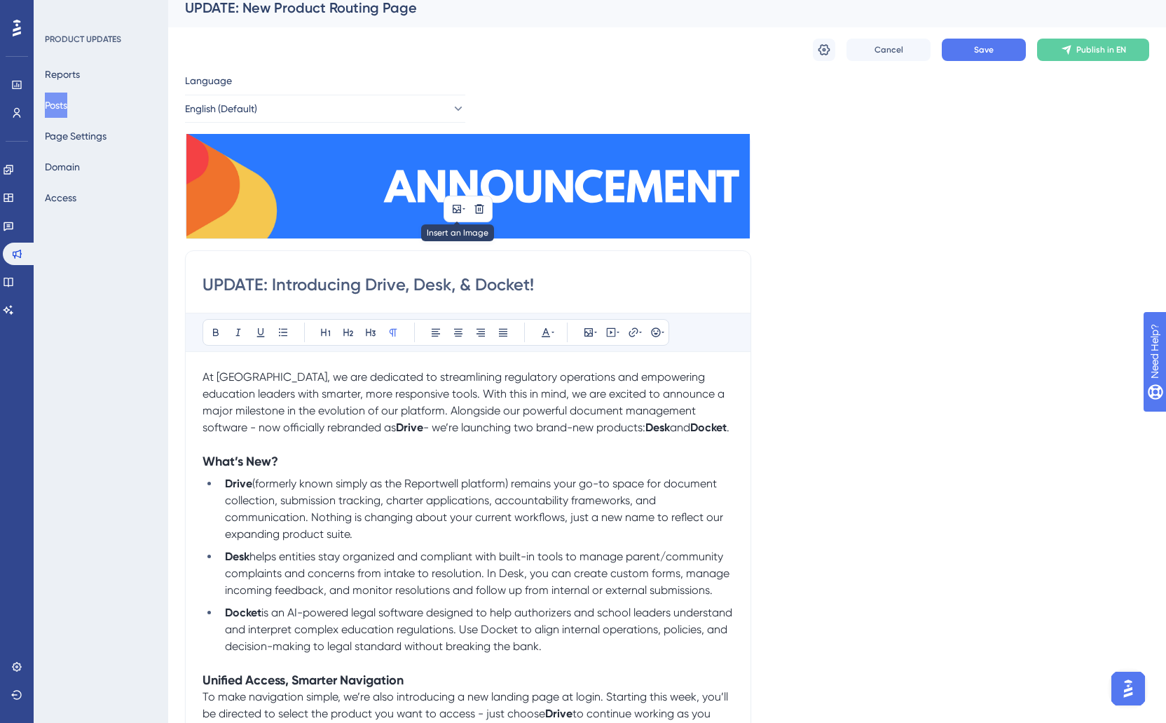
scroll to position [0, 0]
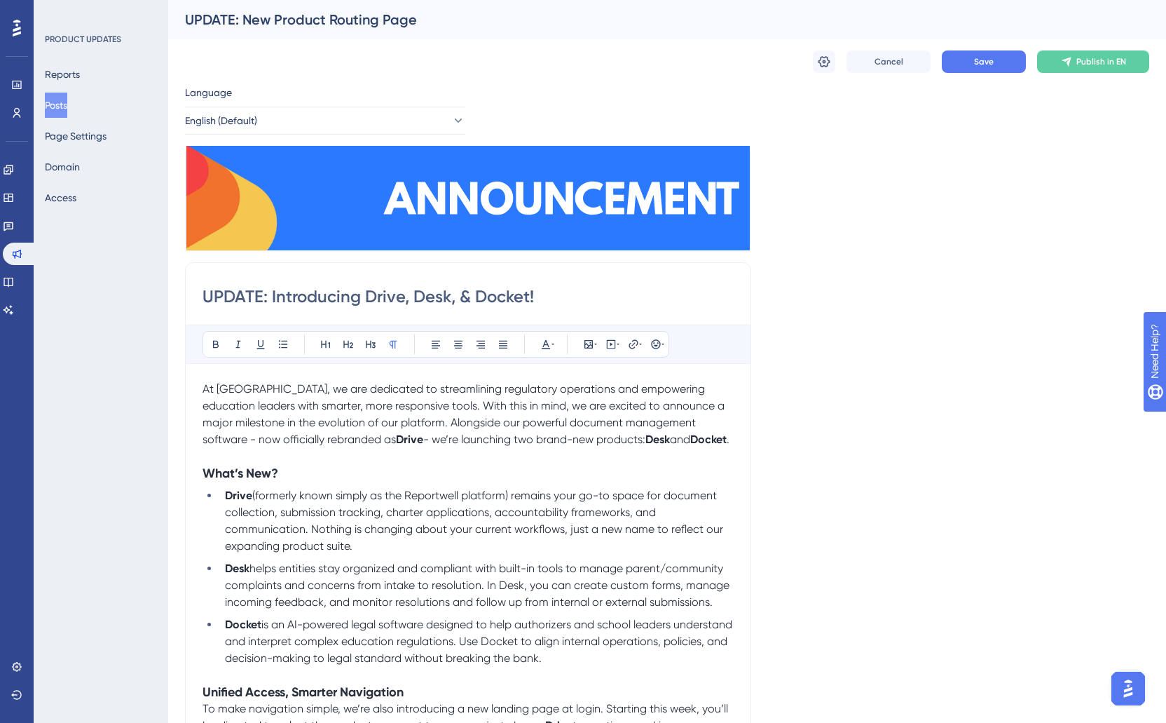
click at [403, 298] on input "UPDATE: Introducing Drive, Desk, & Docket!" at bounding box center [468, 296] width 531 height 22
click at [290, 447] on p "At [GEOGRAPHIC_DATA], we are dedicated to streamlining regulatory operations an…" at bounding box center [468, 414] width 531 height 67
drag, startPoint x: 270, startPoint y: 296, endPoint x: 204, endPoint y: 297, distance: 65.9
click at [204, 297] on input "UPDATE: Introducing Drive, Desk, & Docket!" at bounding box center [468, 296] width 531 height 22
type input "Introducing Drive, Desk, & Docket!"
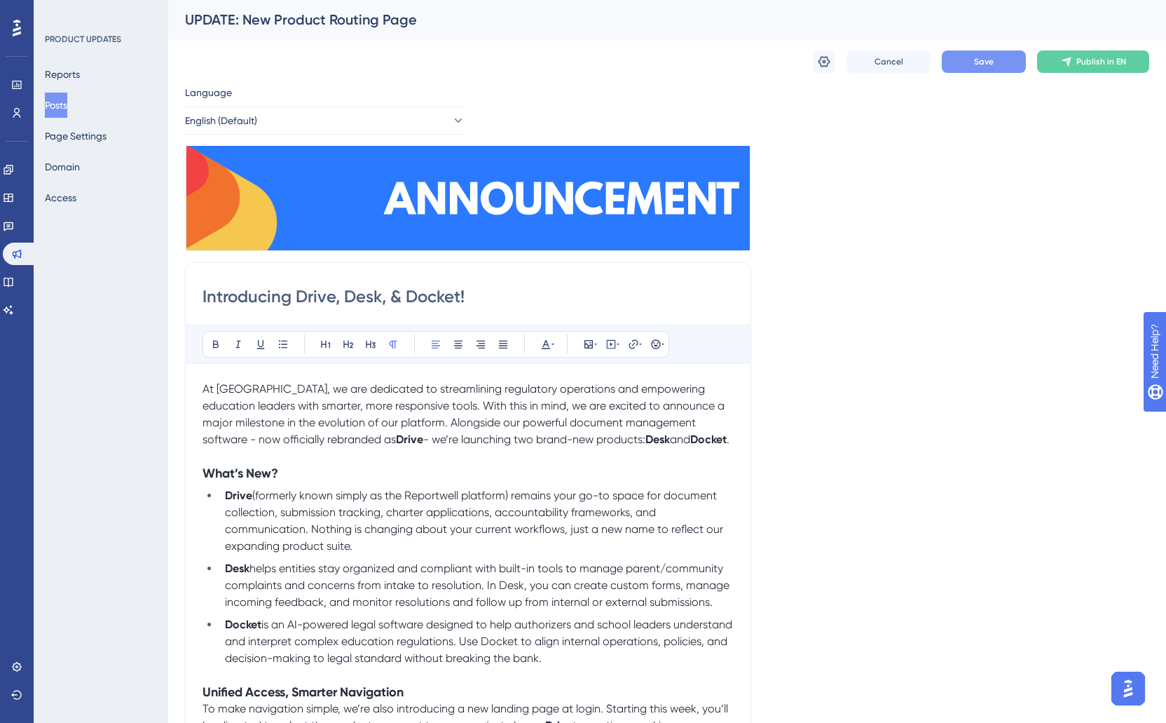
click at [987, 71] on button "Save" at bounding box center [984, 61] width 84 height 22
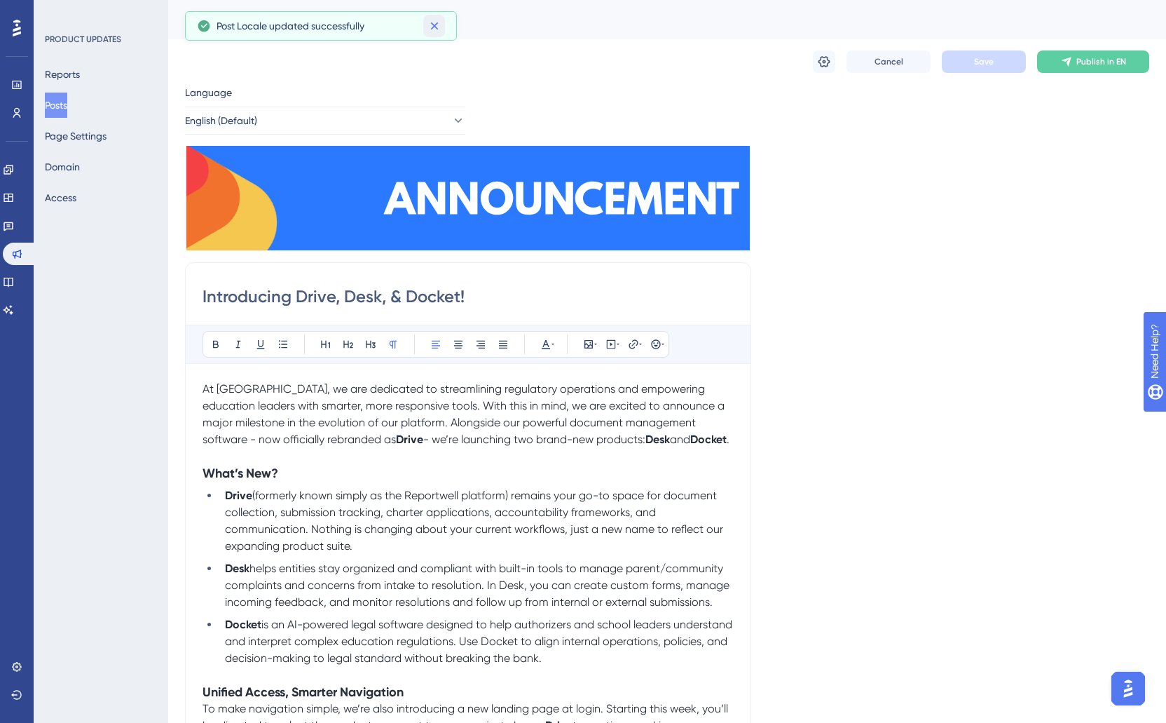
click at [440, 24] on icon at bounding box center [434, 26] width 14 height 14
click at [824, 67] on icon at bounding box center [824, 62] width 14 height 14
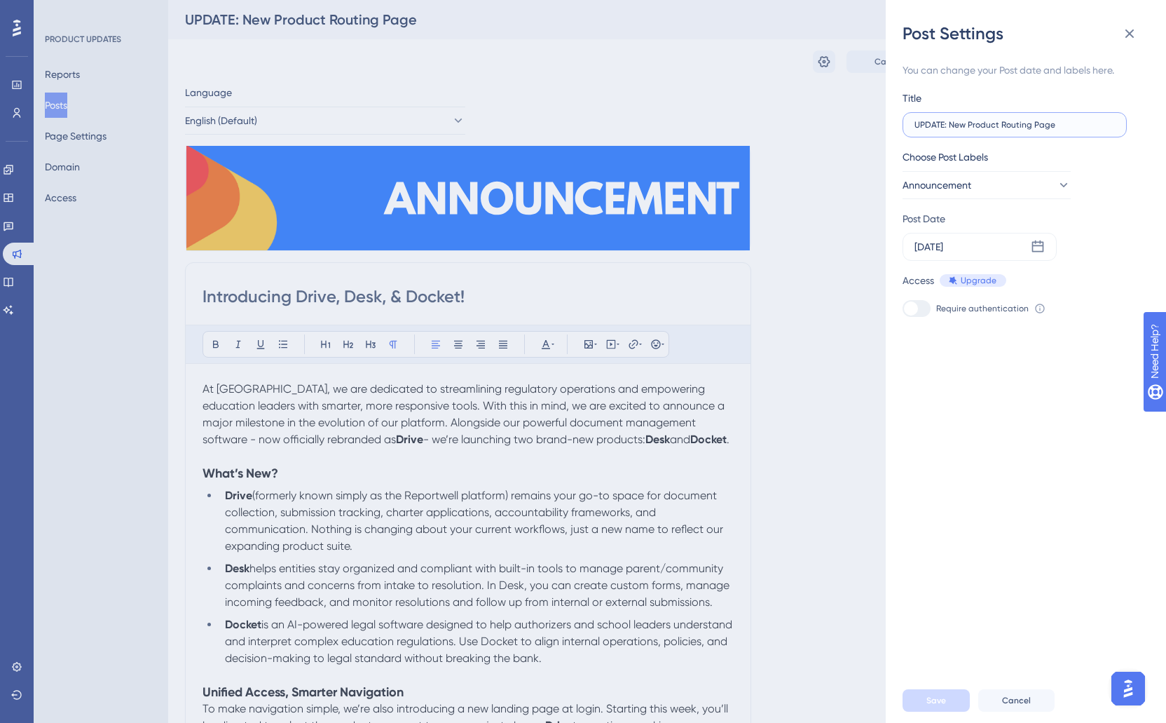
click at [985, 123] on input "UPDATE: New Product Routing Page" at bounding box center [1015, 125] width 200 height 10
click at [958, 128] on input "UPDATE: New Product Routing Page" at bounding box center [1015, 125] width 200 height 10
type input "Productization Update"
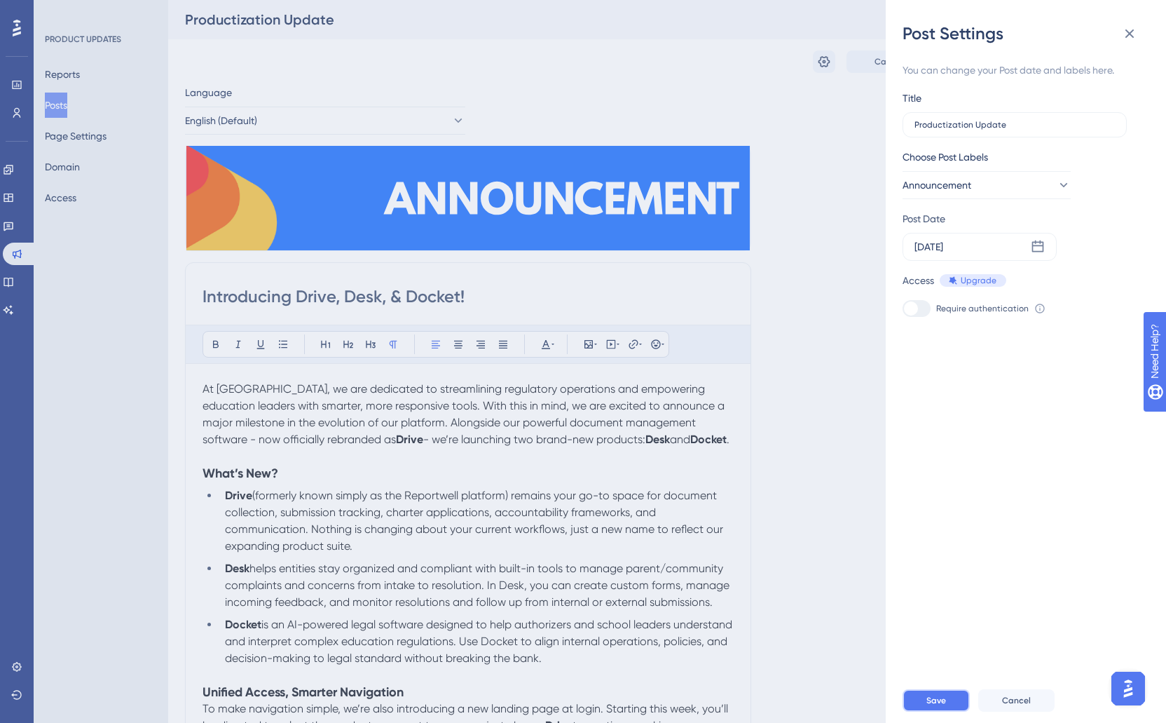
click at [938, 701] on span "Save" at bounding box center [936, 699] width 20 height 11
click at [852, 203] on div "Post Settings You can change your Post date and labels here. Title Productizati…" at bounding box center [583, 361] width 1166 height 723
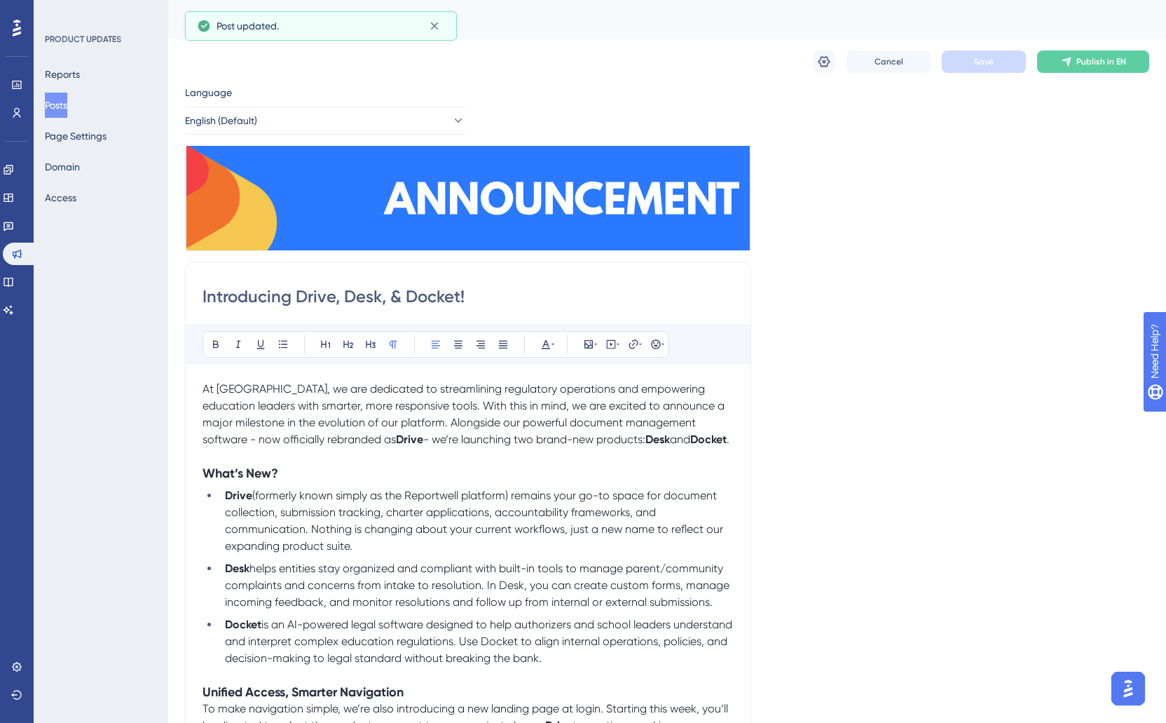
click at [958, 123] on div "Language English (Default) Insert an Image Delete Introducing Drive, Desk, & Do…" at bounding box center [667, 718] width 964 height 1269
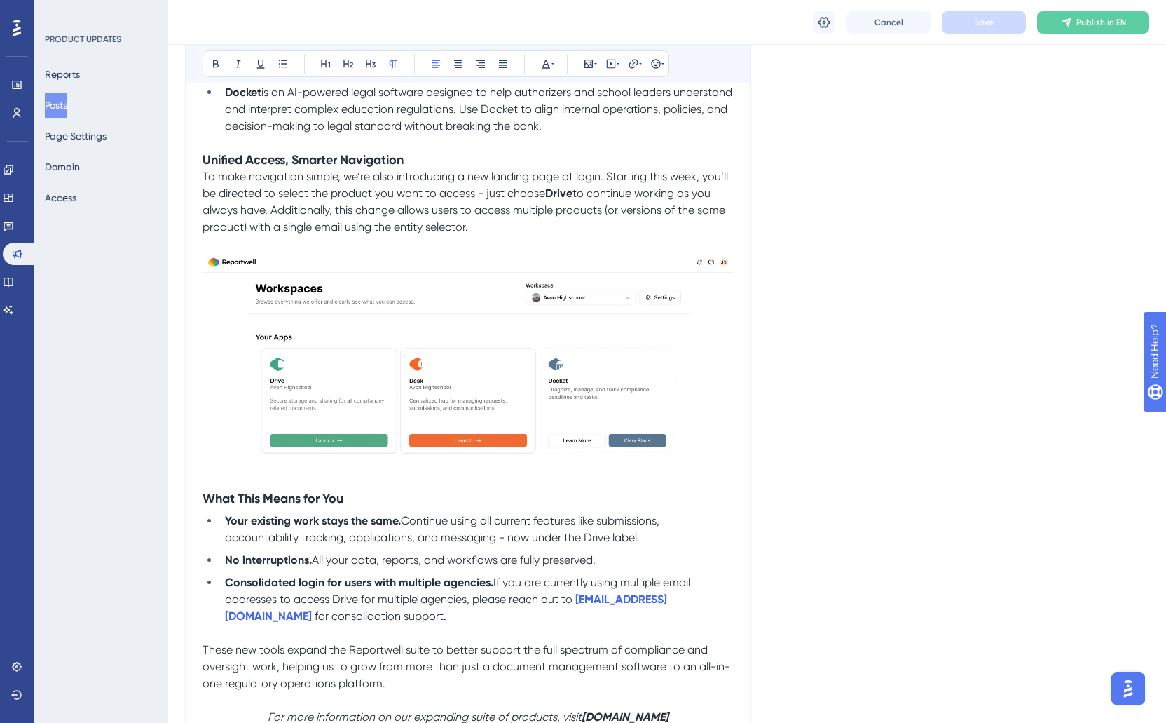
scroll to position [577, 0]
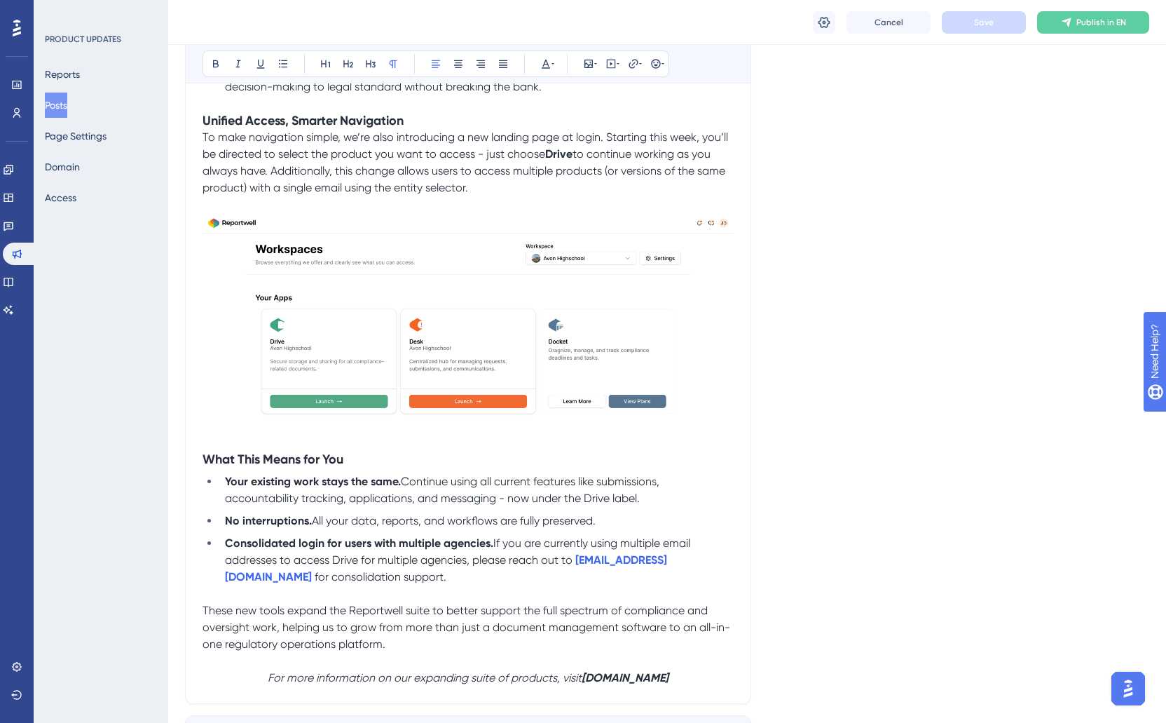
click at [487, 295] on img at bounding box center [468, 329] width 531 height 233
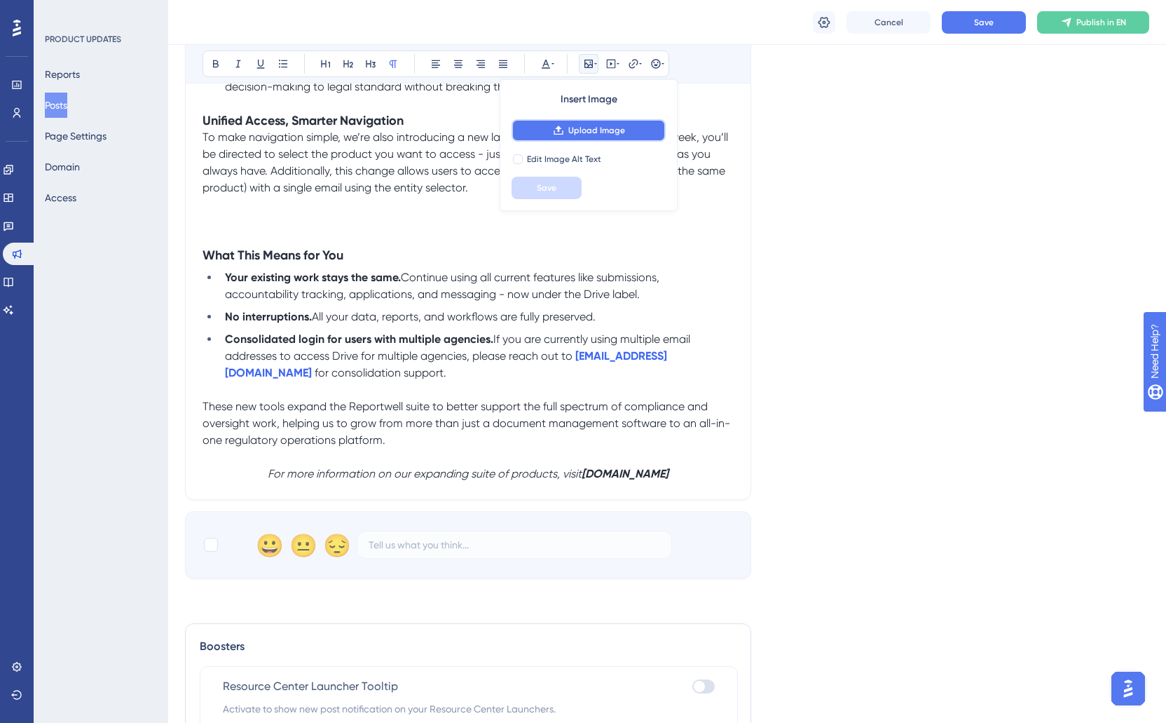
click at [587, 131] on span "Upload Image" at bounding box center [596, 130] width 57 height 11
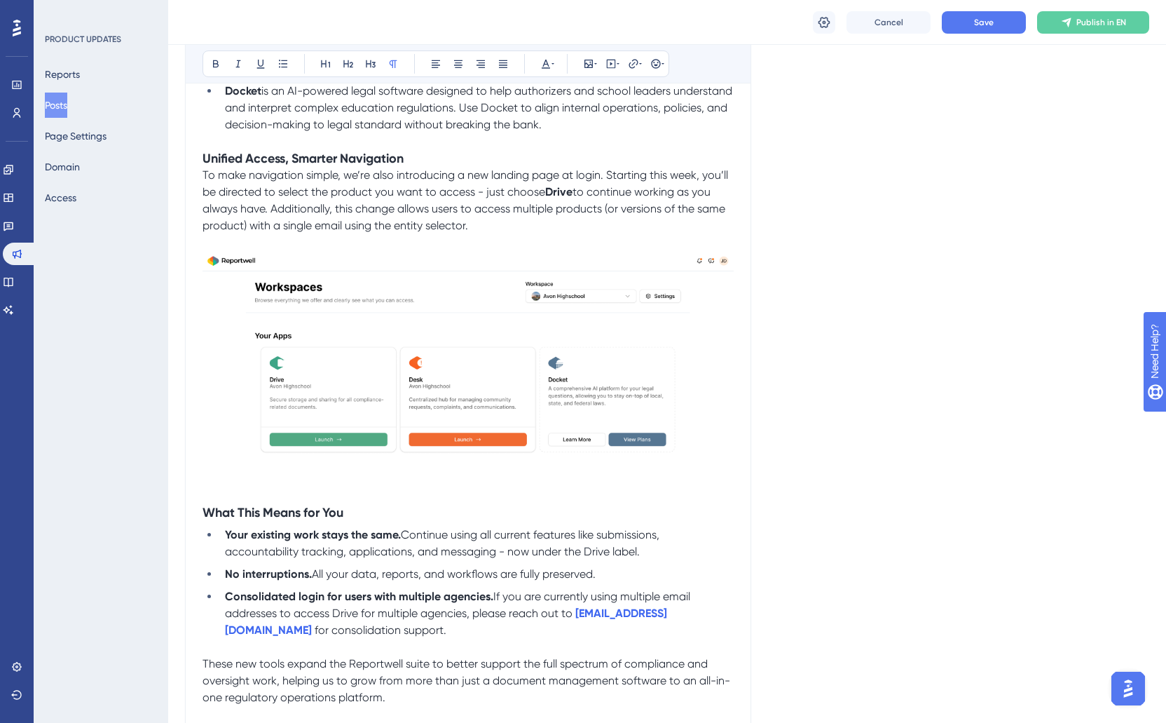
scroll to position [0, 0]
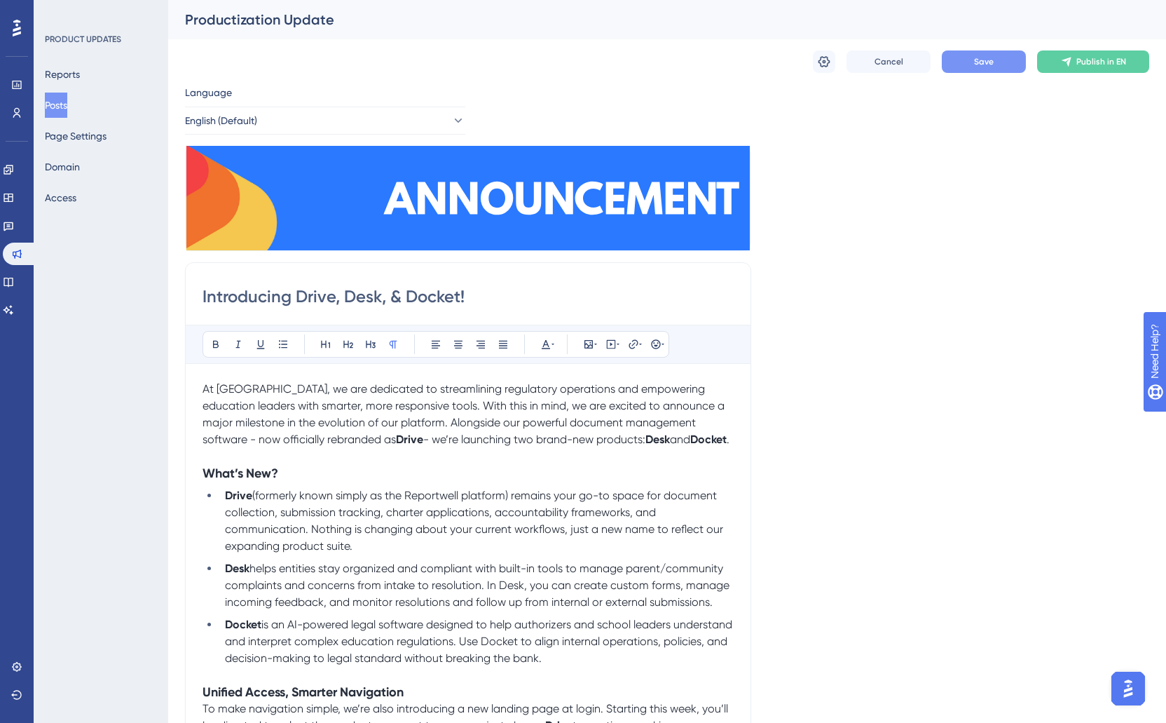
click at [953, 57] on button "Save" at bounding box center [984, 61] width 84 height 22
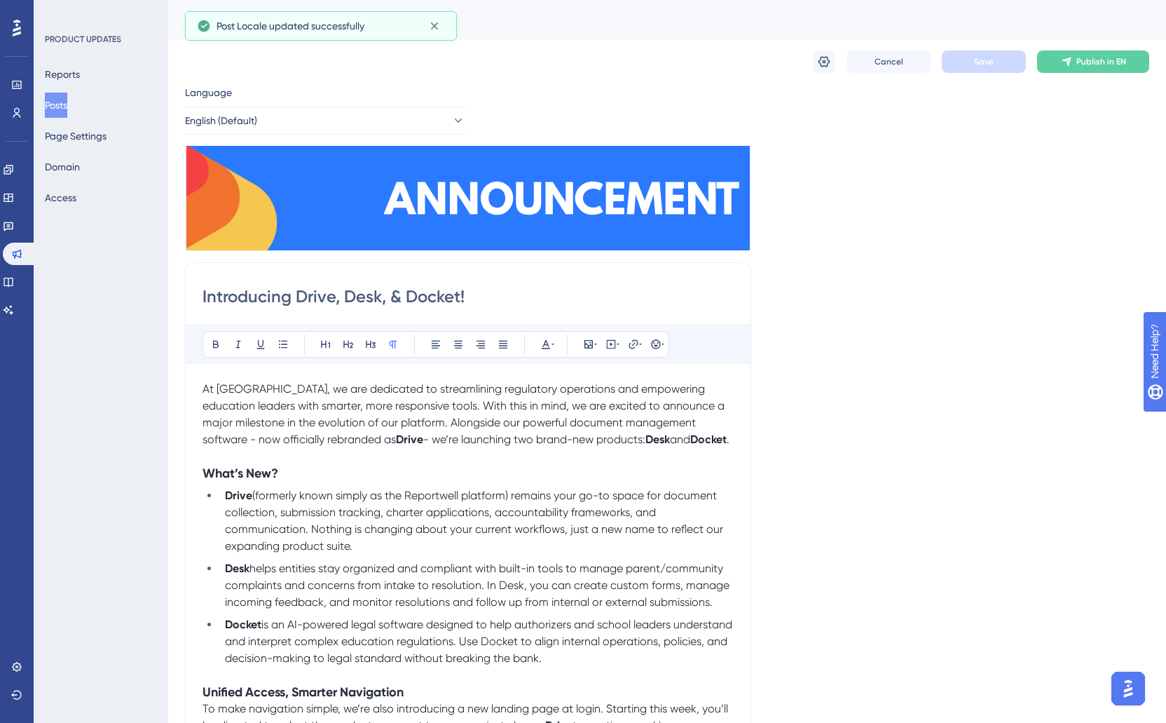
click at [415, 425] on span "At [GEOGRAPHIC_DATA], we are dedicated to streamlining regulatory operations an…" at bounding box center [465, 414] width 525 height 64
click at [820, 70] on button at bounding box center [824, 61] width 22 height 22
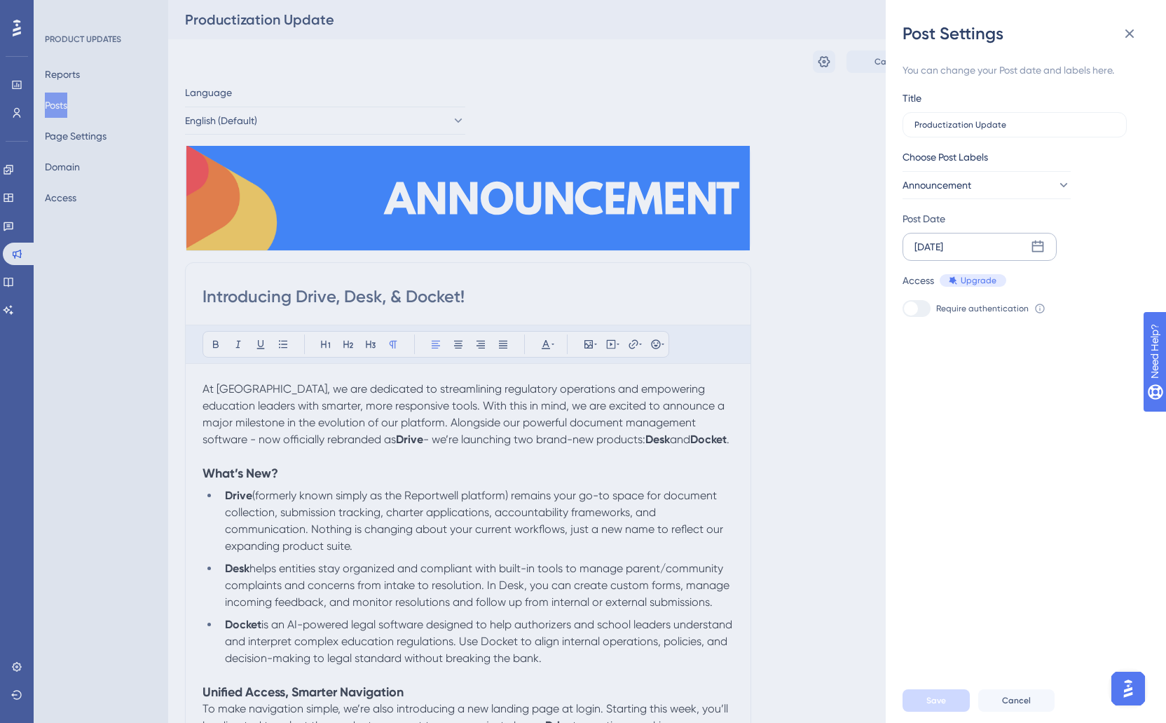
click at [943, 244] on div "[DATE]" at bounding box center [929, 246] width 29 height 17
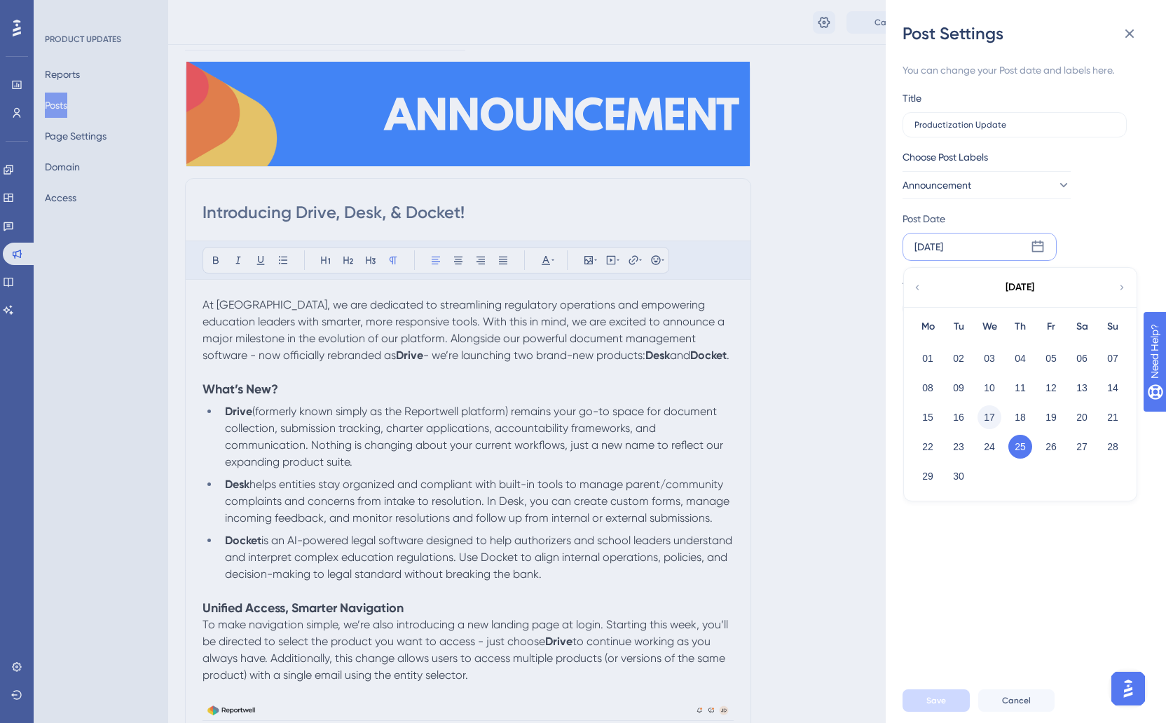
scroll to position [81, 0]
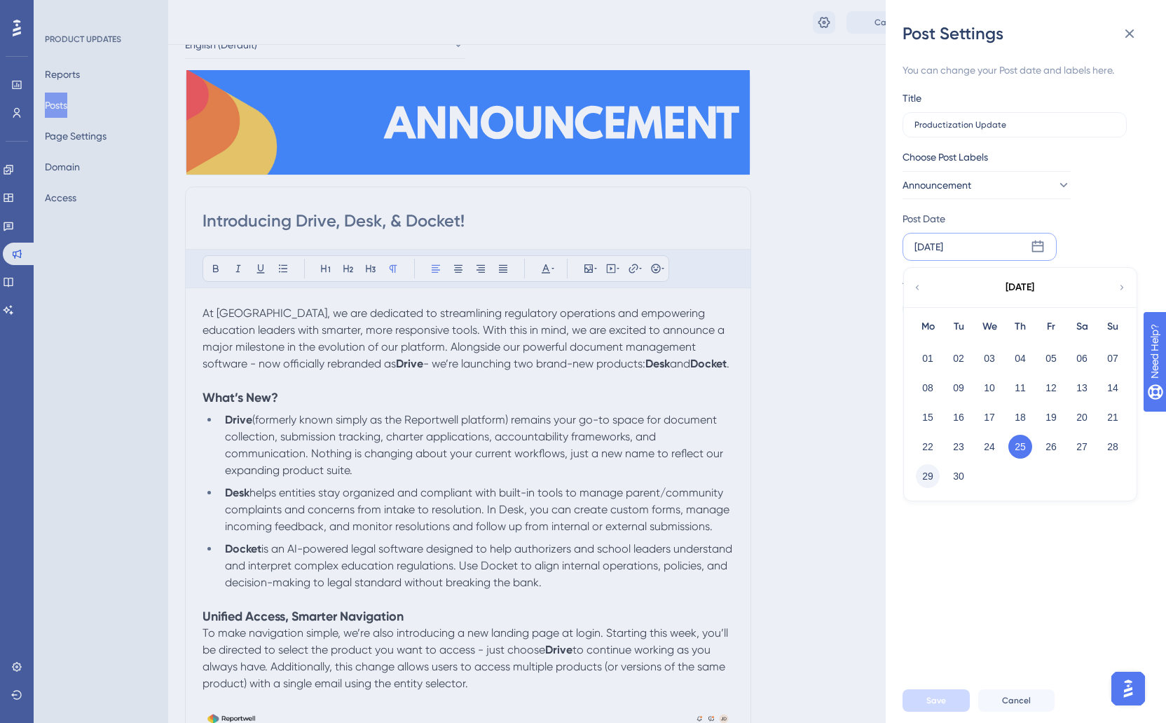
click at [924, 477] on button "29" at bounding box center [928, 476] width 24 height 24
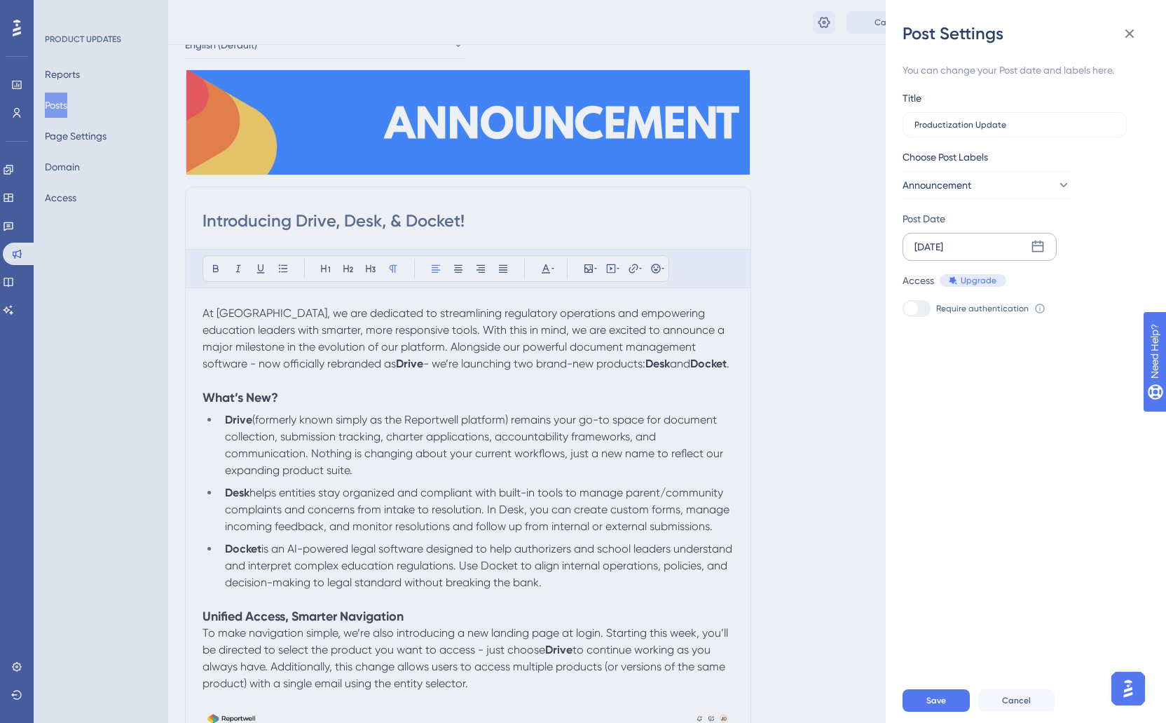
click at [925, 282] on div "Access" at bounding box center [919, 280] width 32 height 17
click at [939, 704] on span "Save" at bounding box center [936, 699] width 20 height 11
click at [1134, 38] on icon at bounding box center [1129, 33] width 17 height 17
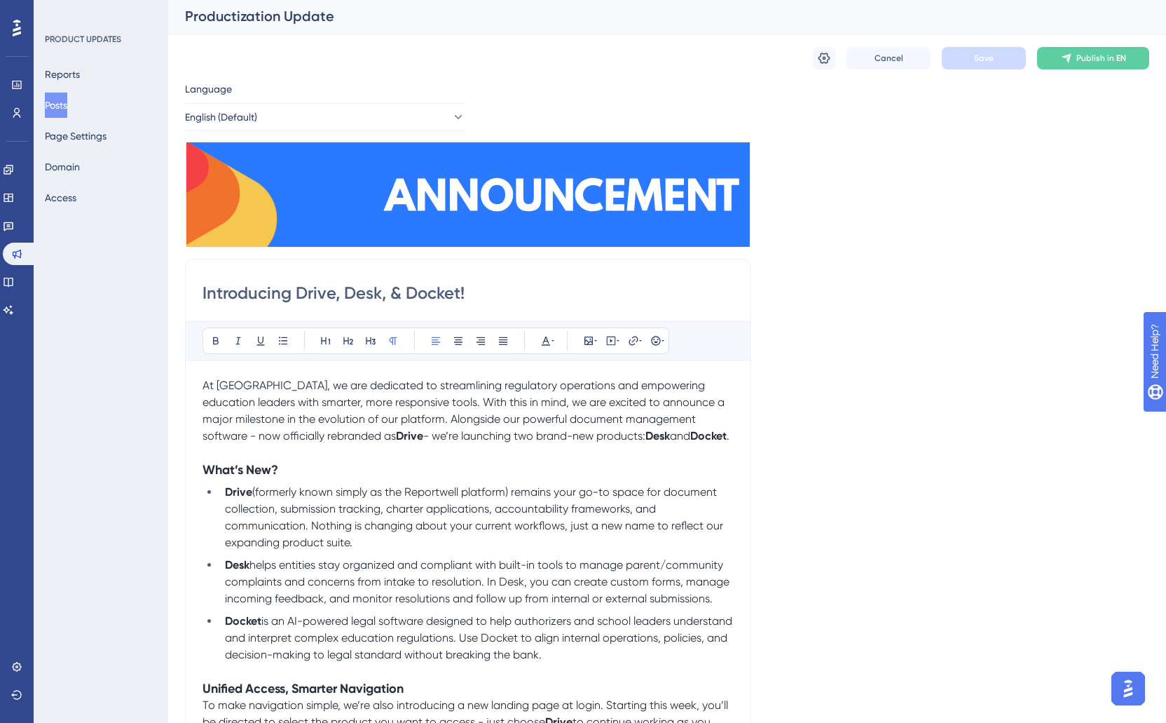
scroll to position [0, 0]
